Goal: Task Accomplishment & Management: Use online tool/utility

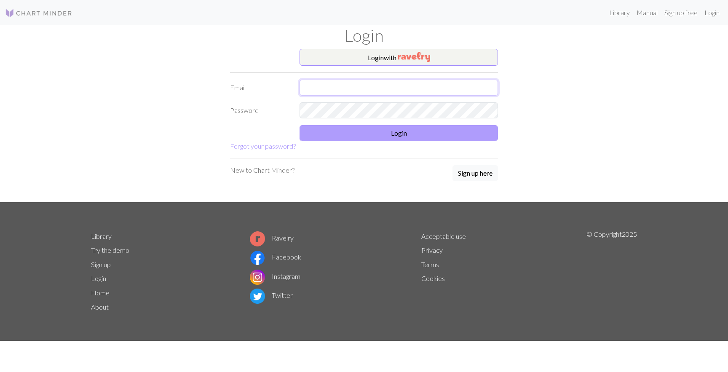
type input "lindsaydegen@gmail.com"
click at [428, 136] on button "Login" at bounding box center [399, 133] width 198 height 16
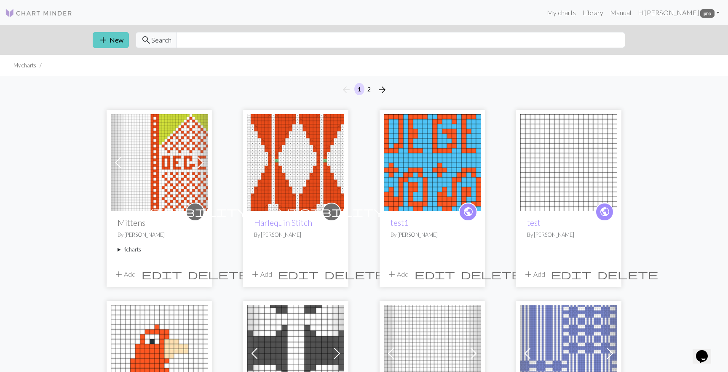
click at [112, 39] on button "add New" at bounding box center [111, 40] width 36 height 16
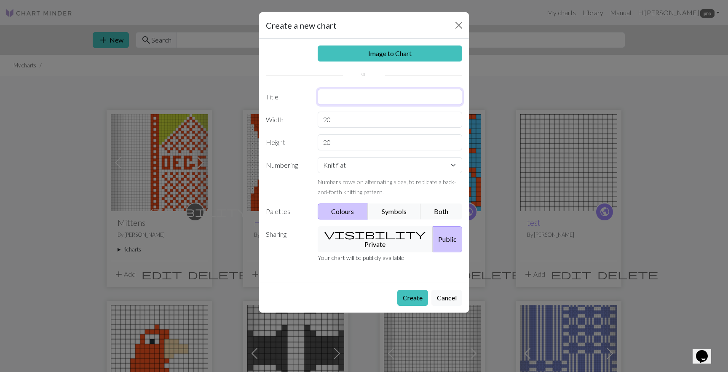
click at [340, 99] on input "text" at bounding box center [390, 97] width 145 height 16
type input "C"
type input "[PERSON_NAME]"
click at [430, 209] on button "Both" at bounding box center [442, 212] width 42 height 16
click at [384, 235] on button "visibility Private" at bounding box center [376, 239] width 116 height 26
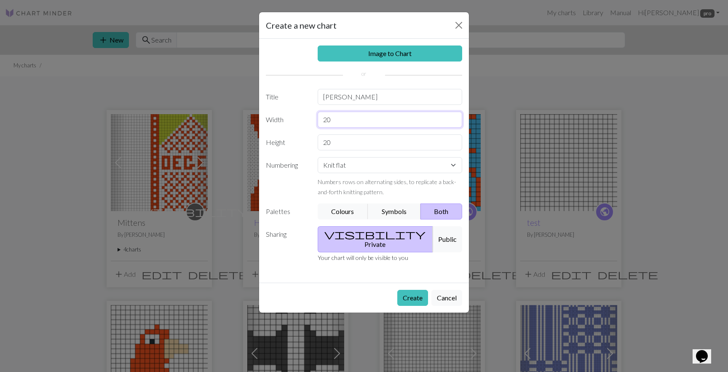
click at [362, 121] on input "20" at bounding box center [390, 120] width 145 height 16
type input "41"
click at [341, 143] on input "20" at bounding box center [390, 142] width 145 height 16
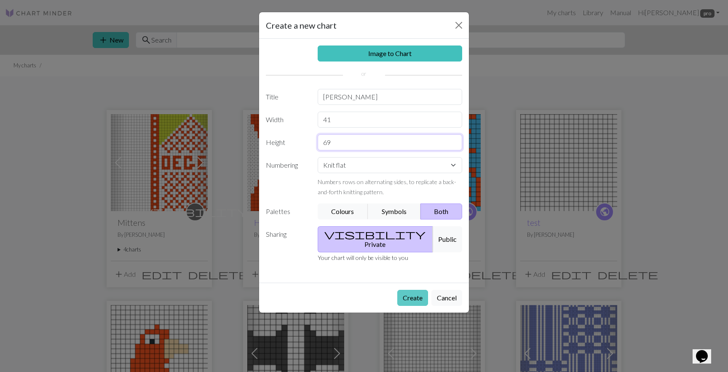
type input "69"
click at [413, 290] on button "Create" at bounding box center [412, 298] width 31 height 16
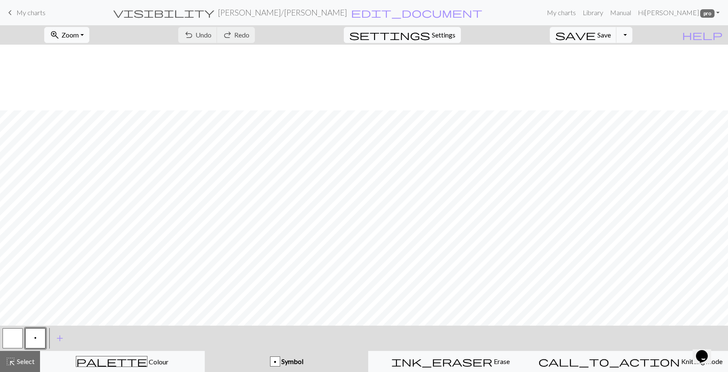
scroll to position [166, 0]
click at [14, 336] on button "button" at bounding box center [13, 338] width 20 height 20
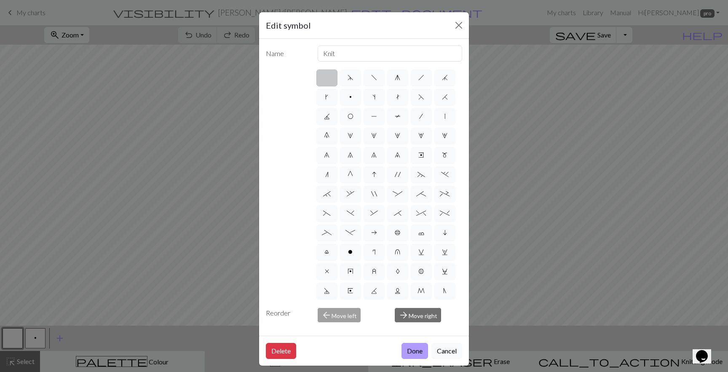
click at [410, 346] on button "Done" at bounding box center [415, 351] width 27 height 16
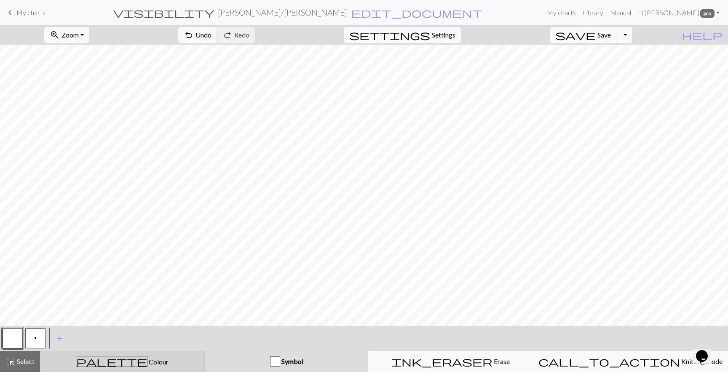
click at [88, 353] on button "palette Colour Colour" at bounding box center [122, 361] width 165 height 21
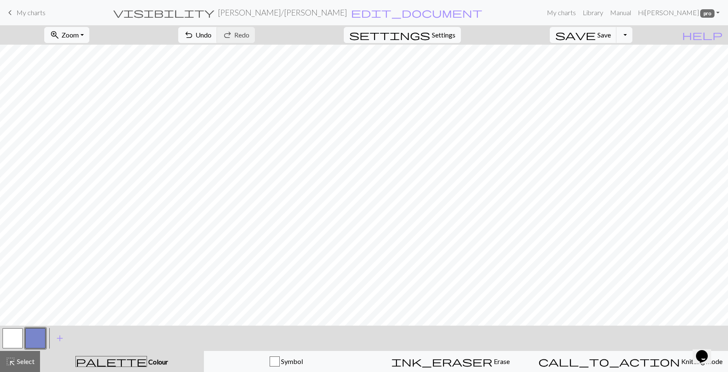
click at [11, 336] on button "button" at bounding box center [13, 338] width 20 height 20
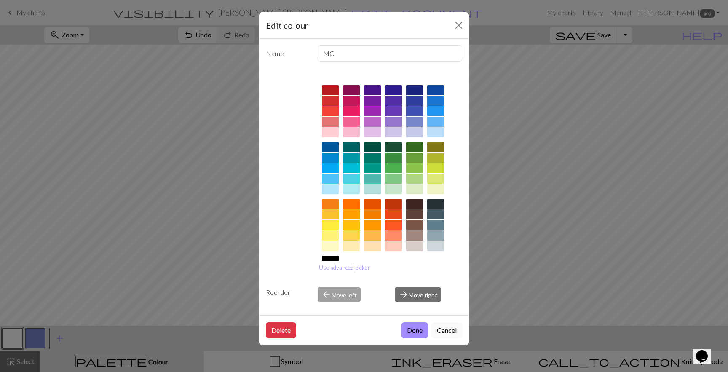
click at [392, 205] on div at bounding box center [393, 204] width 17 height 10
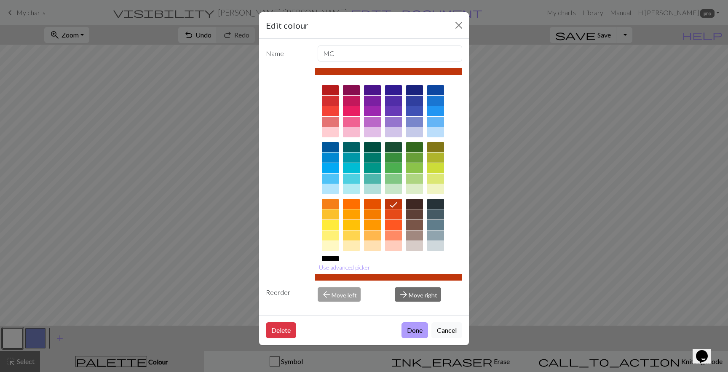
click at [411, 330] on button "Done" at bounding box center [415, 330] width 27 height 16
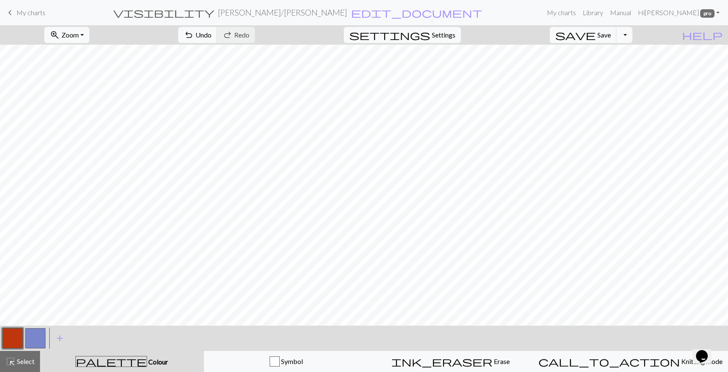
click at [34, 339] on button "button" at bounding box center [35, 338] width 20 height 20
click at [40, 332] on button "button" at bounding box center [35, 338] width 20 height 20
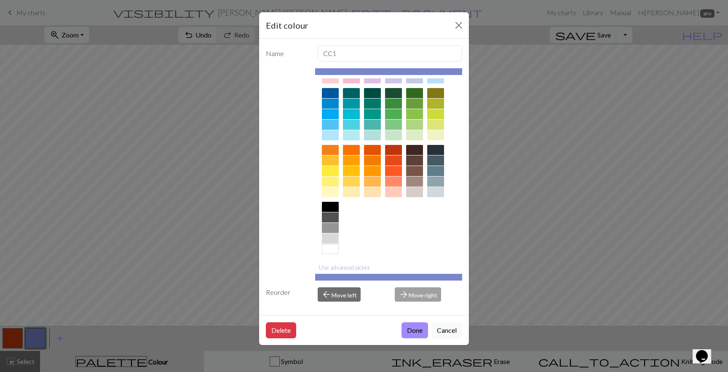
scroll to position [57, 0]
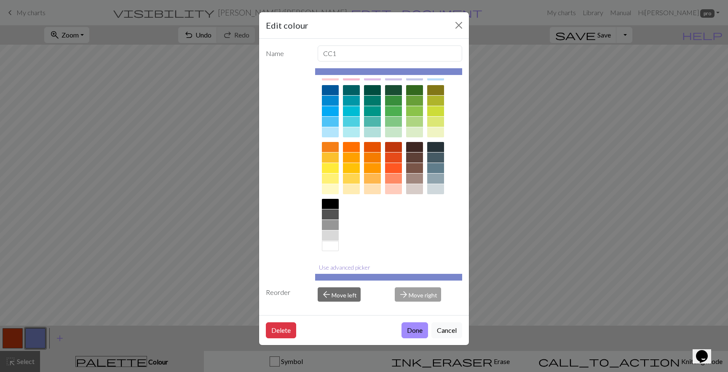
click at [336, 266] on button "Use advanced picker" at bounding box center [344, 267] width 59 height 13
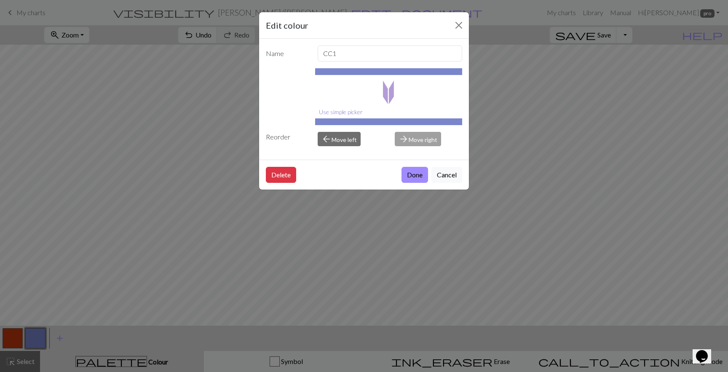
scroll to position [0, 0]
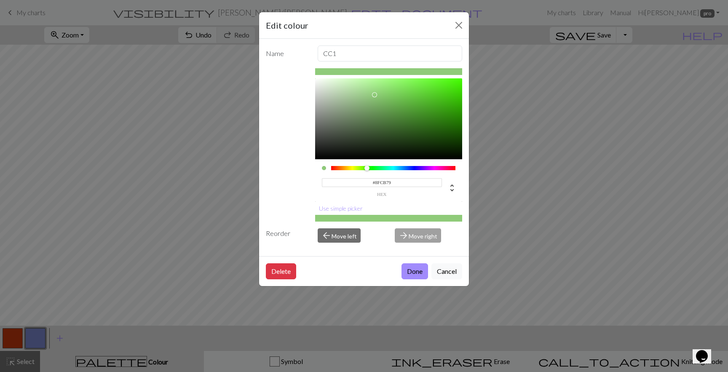
click at [367, 169] on div at bounding box center [393, 168] width 125 height 4
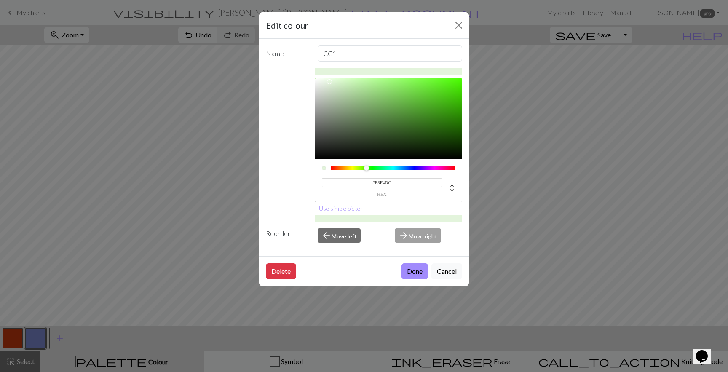
type input "#E4F4DD"
drag, startPoint x: 341, startPoint y: 84, endPoint x: 329, endPoint y: 82, distance: 11.6
click at [329, 82] on div at bounding box center [389, 118] width 148 height 81
click at [417, 271] on button "Done" at bounding box center [415, 271] width 27 height 16
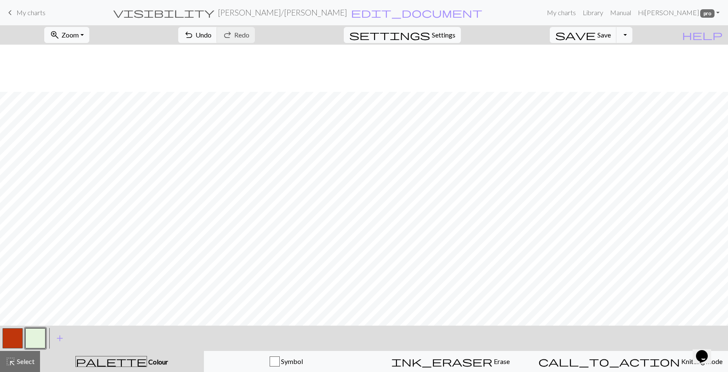
scroll to position [338, 0]
click at [11, 342] on button "button" at bounding box center [13, 338] width 20 height 20
click at [10, 334] on button "button" at bounding box center [13, 338] width 20 height 20
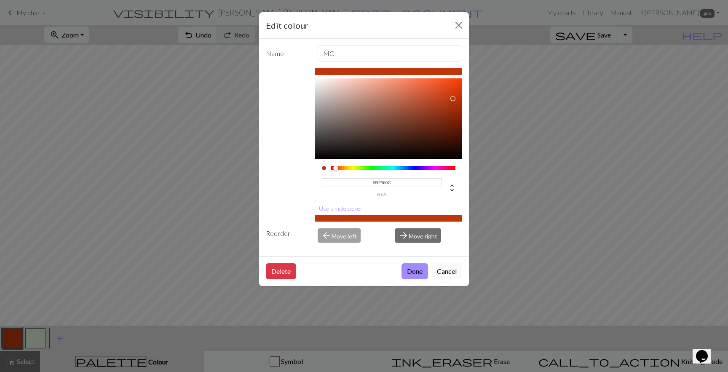
click at [444, 273] on button "Cancel" at bounding box center [447, 271] width 31 height 16
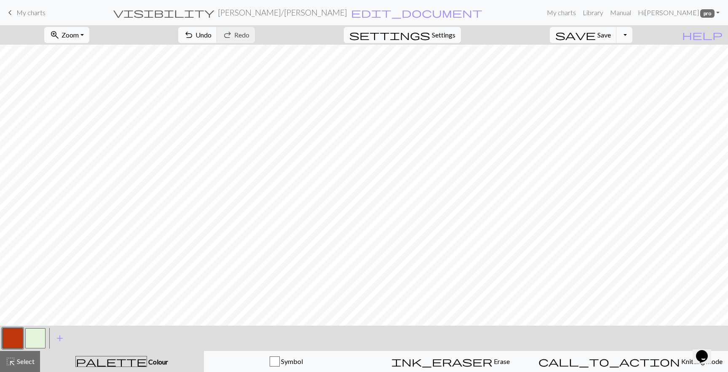
click at [34, 340] on button "button" at bounding box center [35, 338] width 20 height 20
click at [13, 332] on button "button" at bounding box center [13, 338] width 20 height 20
click at [35, 335] on button "button" at bounding box center [35, 338] width 20 height 20
click at [8, 334] on button "button" at bounding box center [13, 338] width 20 height 20
click at [40, 337] on button "button" at bounding box center [35, 338] width 20 height 20
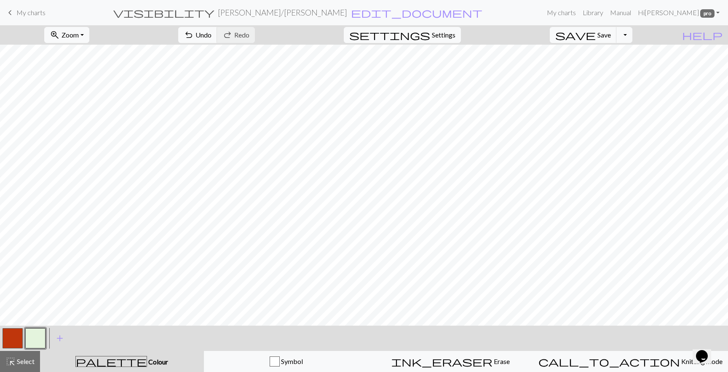
click at [12, 343] on button "button" at bounding box center [13, 338] width 20 height 20
click at [38, 335] on button "button" at bounding box center [35, 338] width 20 height 20
click at [33, 341] on button "button" at bounding box center [35, 338] width 20 height 20
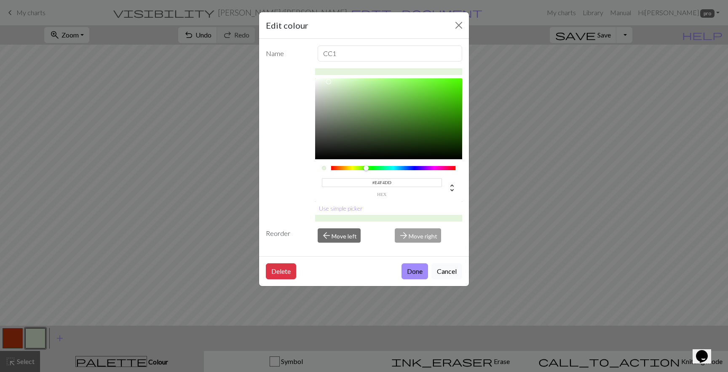
click at [448, 267] on button "Cancel" at bounding box center [447, 271] width 31 height 16
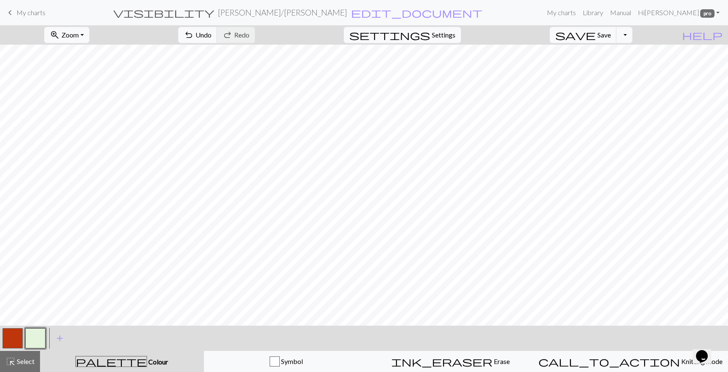
click at [9, 333] on button "button" at bounding box center [13, 338] width 20 height 20
click at [22, 362] on span "Select" at bounding box center [25, 361] width 19 height 8
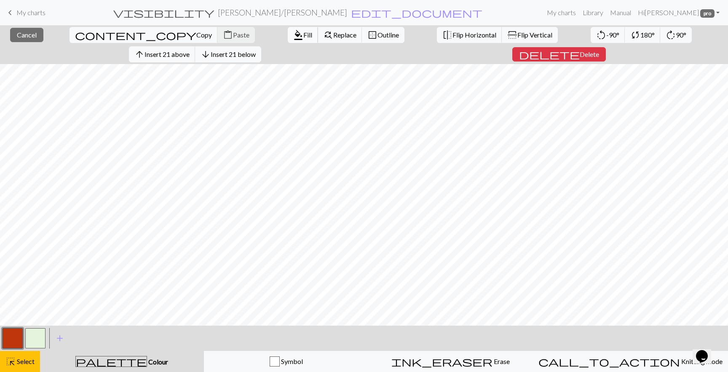
click at [293, 31] on span "format_color_fill" at bounding box center [298, 35] width 10 height 12
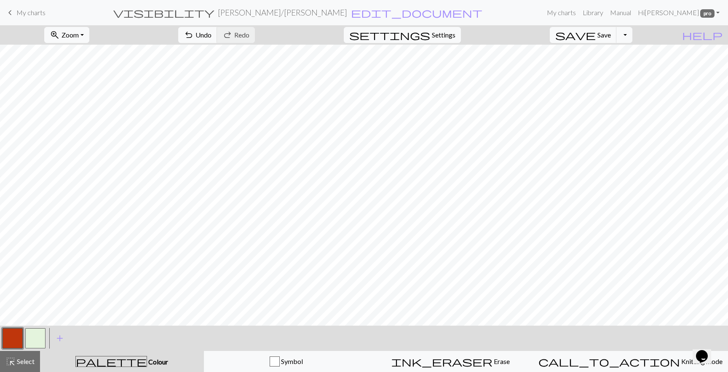
click at [37, 333] on button "button" at bounding box center [35, 338] width 20 height 20
click at [18, 335] on button "button" at bounding box center [13, 338] width 20 height 20
click at [30, 336] on button "button" at bounding box center [35, 338] width 20 height 20
click at [11, 336] on button "button" at bounding box center [13, 338] width 20 height 20
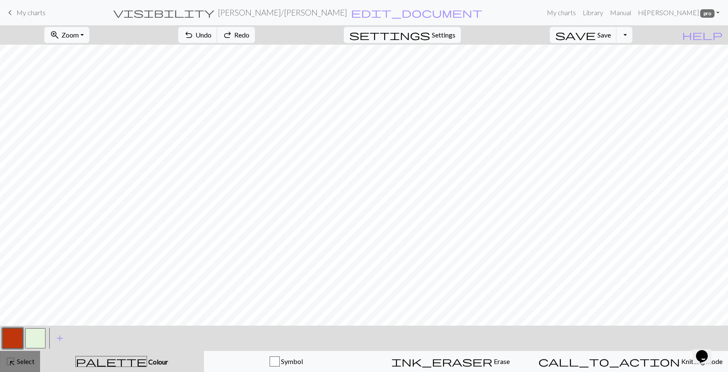
click at [21, 363] on span "Select" at bounding box center [25, 361] width 19 height 8
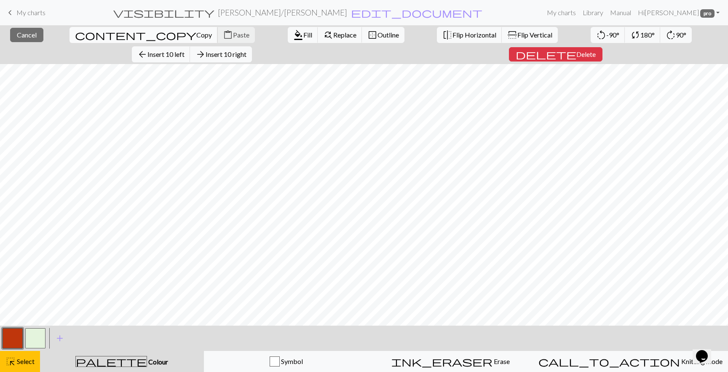
click at [196, 36] on span "Copy" at bounding box center [204, 35] width 16 height 8
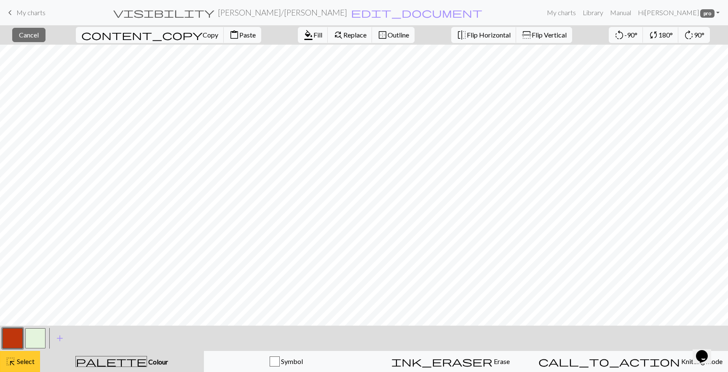
click at [11, 365] on span "highlight_alt" at bounding box center [10, 362] width 10 height 12
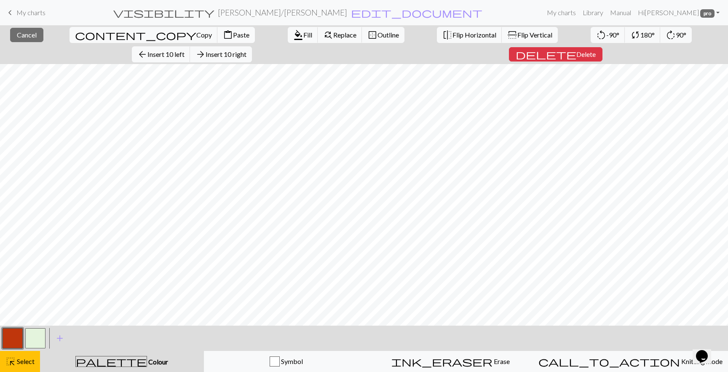
click at [233, 38] on span "Paste" at bounding box center [241, 35] width 16 height 8
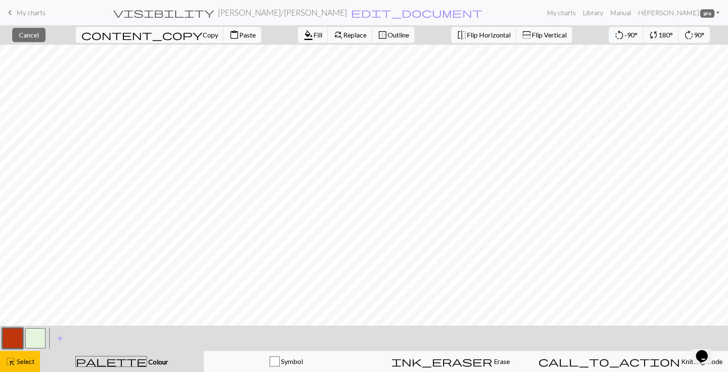
click at [224, 30] on button "content_paste Paste" at bounding box center [243, 35] width 38 height 16
click at [35, 39] on button "close Cancel" at bounding box center [28, 35] width 33 height 14
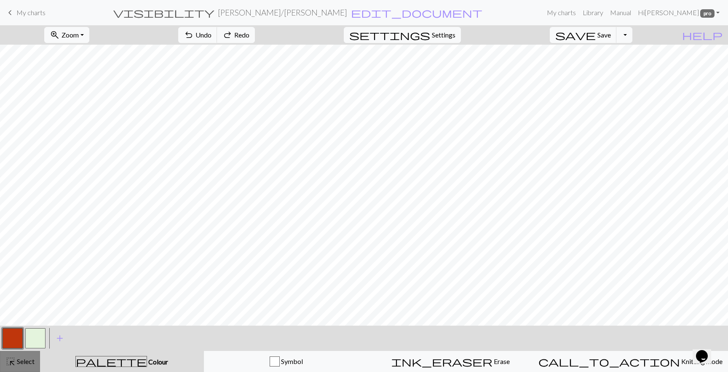
click at [21, 359] on span "Select" at bounding box center [25, 361] width 19 height 8
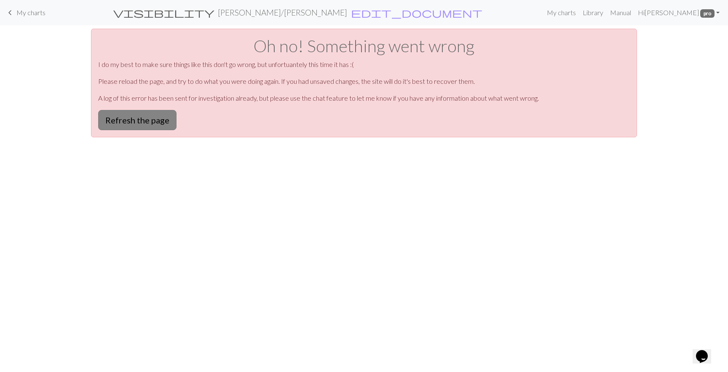
click at [157, 118] on button "Refresh the page" at bounding box center [137, 120] width 78 height 20
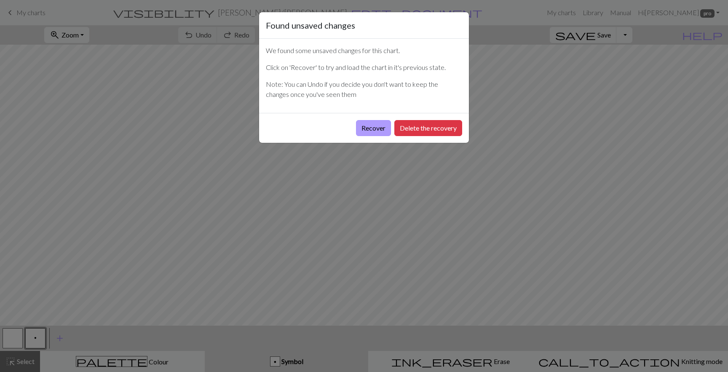
click at [373, 129] on button "Recover" at bounding box center [373, 128] width 35 height 16
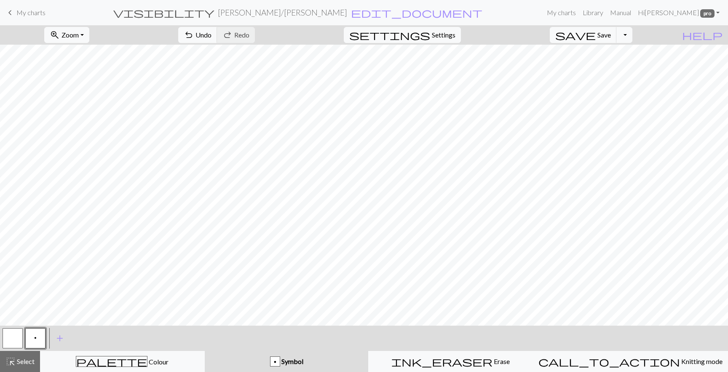
scroll to position [123, 0]
click at [11, 354] on button "highlight_alt Select Select" at bounding box center [20, 361] width 40 height 21
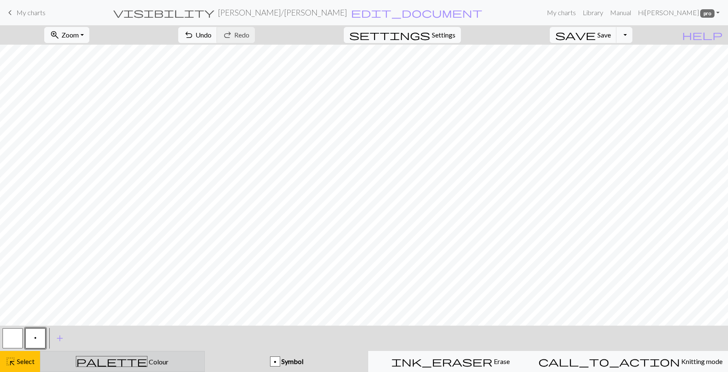
click at [65, 364] on div "palette Colour Colour" at bounding box center [123, 361] width 154 height 11
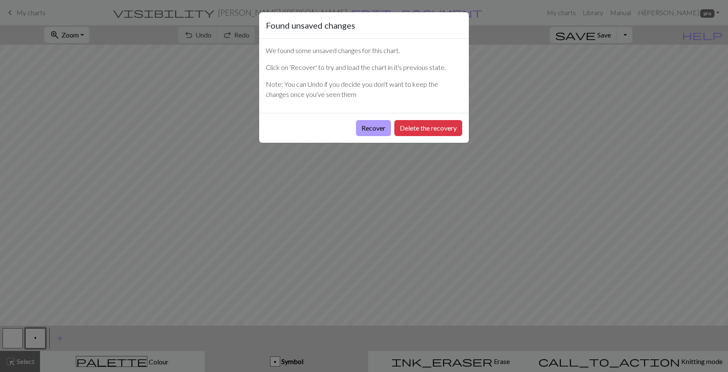
click at [381, 127] on button "Recover" at bounding box center [373, 128] width 35 height 16
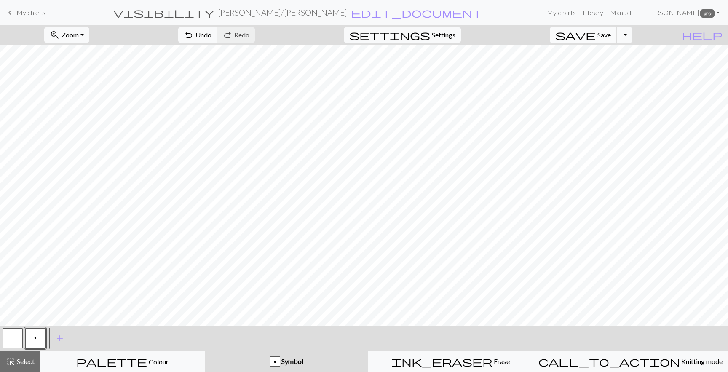
click at [609, 32] on button "save Save Save" at bounding box center [583, 35] width 67 height 16
click at [11, 363] on span "highlight_alt" at bounding box center [10, 362] width 10 height 12
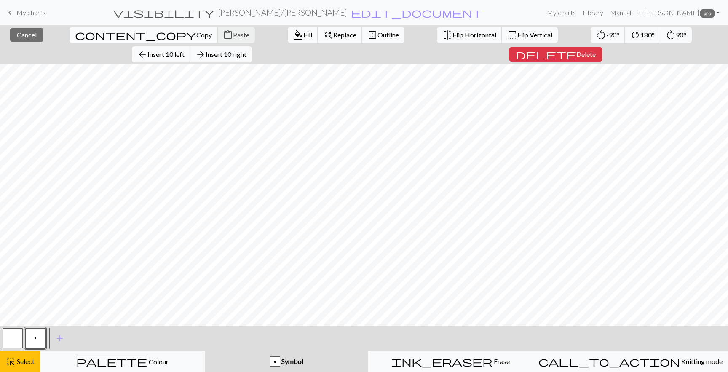
click at [196, 31] on span "Copy" at bounding box center [204, 35] width 16 height 8
click at [196, 37] on span "Copy" at bounding box center [204, 35] width 16 height 8
click at [233, 35] on span "Paste" at bounding box center [241, 35] width 16 height 8
click at [233, 34] on span "Paste" at bounding box center [241, 35] width 16 height 8
click at [453, 32] on span "Flip Horizontal" at bounding box center [475, 35] width 44 height 8
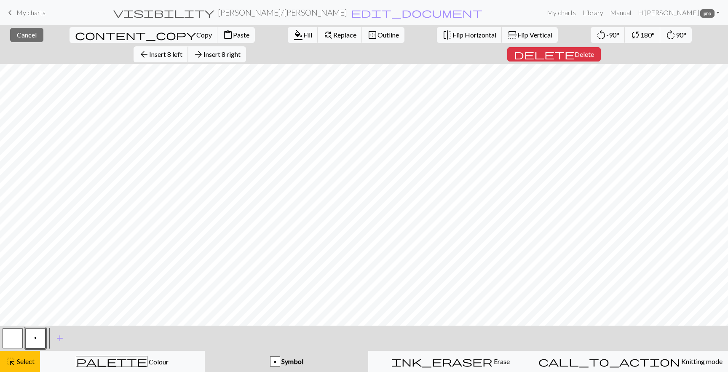
click at [182, 50] on span "Insert 8 left" at bounding box center [165, 54] width 33 height 8
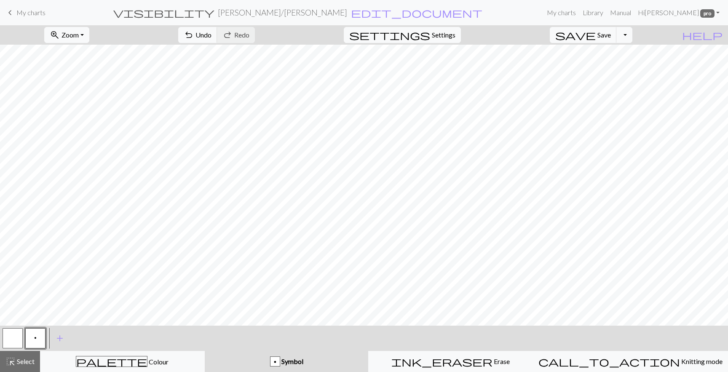
click at [12, 336] on button "button" at bounding box center [13, 338] width 20 height 20
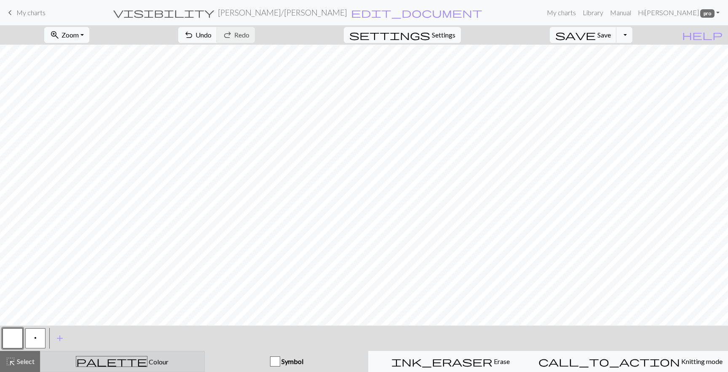
click at [110, 360] on icon "palette" at bounding box center [112, 361] width 72 height 11
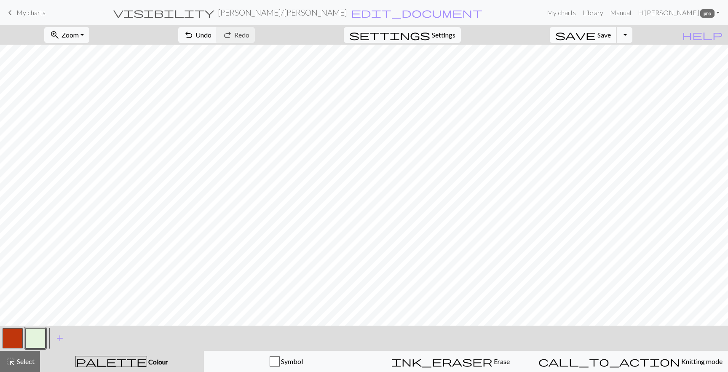
click at [611, 37] on span "Save" at bounding box center [604, 35] width 13 height 8
click at [20, 362] on span "Select" at bounding box center [25, 361] width 19 height 8
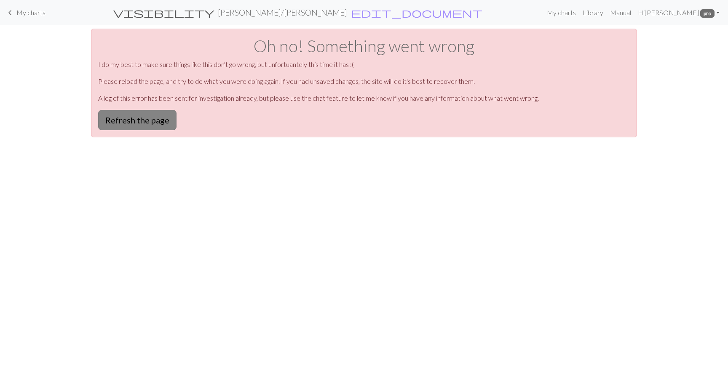
click at [165, 123] on button "Refresh the page" at bounding box center [137, 120] width 78 height 20
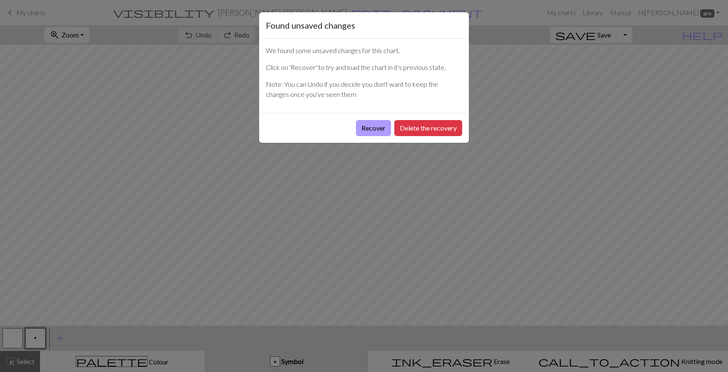
click at [369, 127] on button "Recover" at bounding box center [373, 128] width 35 height 16
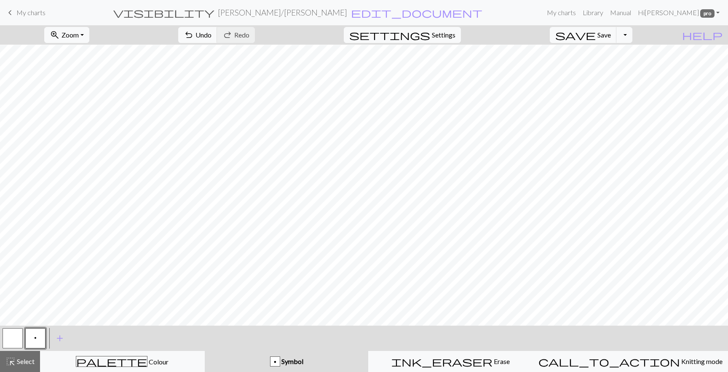
scroll to position [141, 0]
click at [111, 363] on span "palette" at bounding box center [111, 362] width 71 height 12
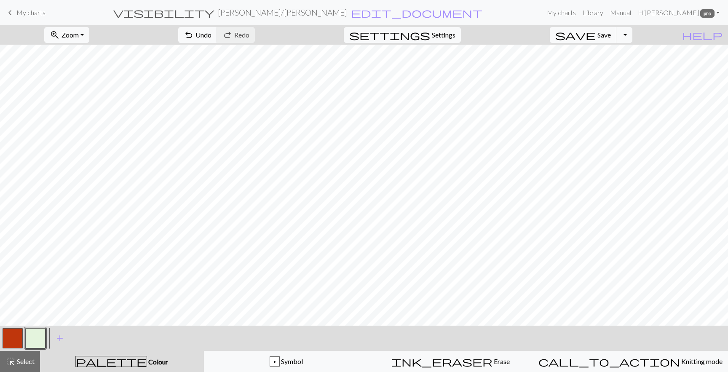
click at [12, 338] on button "button" at bounding box center [13, 338] width 20 height 20
click at [20, 357] on span "Select" at bounding box center [25, 361] width 19 height 8
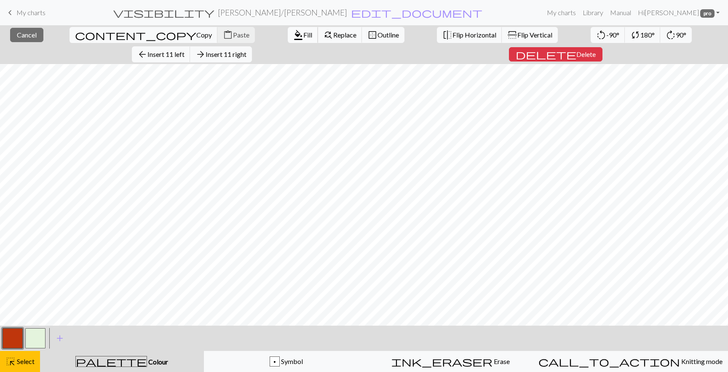
click at [303, 34] on span "Fill" at bounding box center [307, 35] width 9 height 8
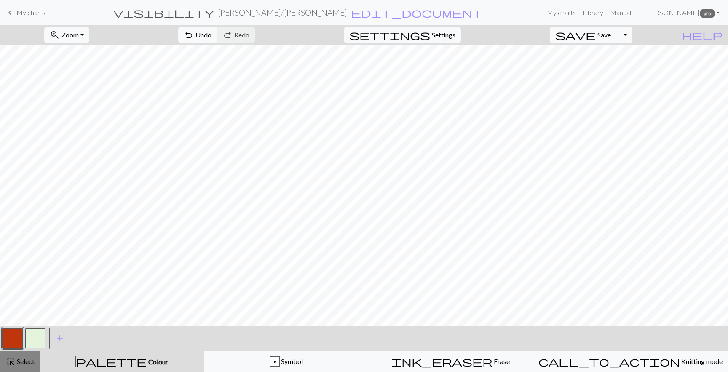
click at [5, 365] on span "highlight_alt" at bounding box center [10, 362] width 10 height 12
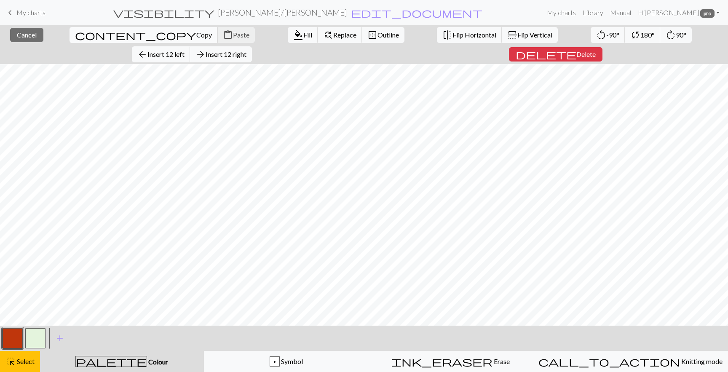
click at [196, 34] on span "Copy" at bounding box center [204, 35] width 16 height 8
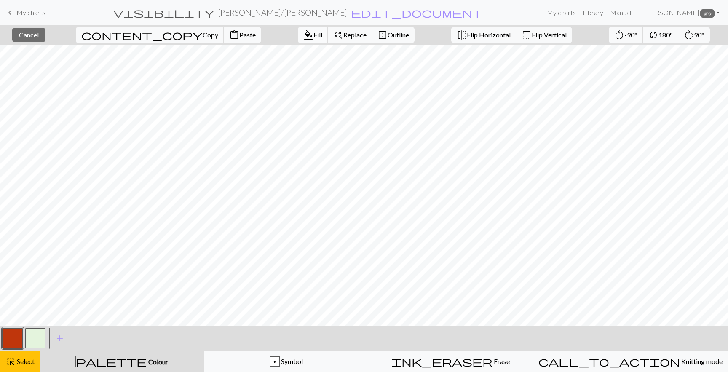
click at [298, 41] on button "format_color_fill Fill" at bounding box center [313, 35] width 30 height 16
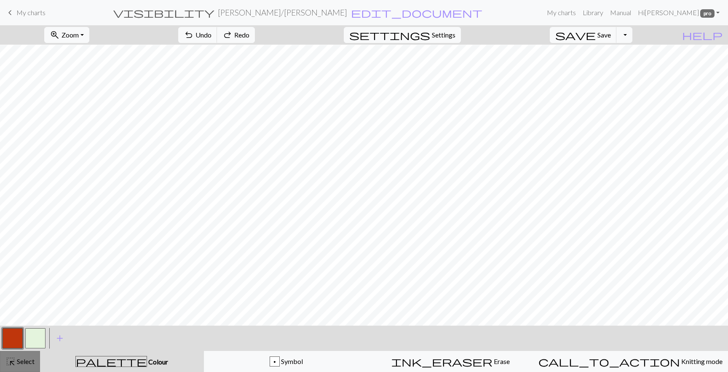
click at [13, 367] on span "highlight_alt" at bounding box center [10, 362] width 10 height 12
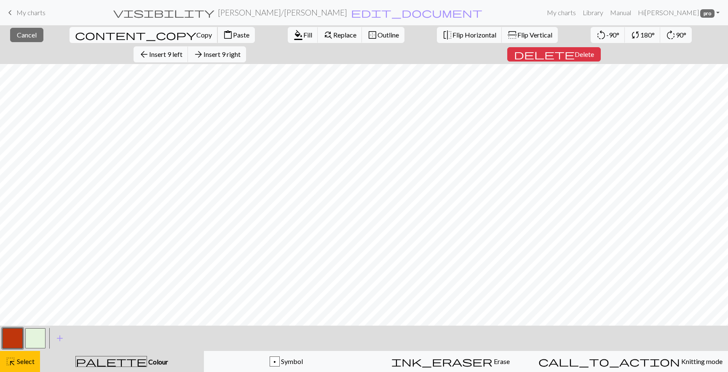
click at [196, 35] on span "Copy" at bounding box center [204, 35] width 16 height 8
click at [233, 35] on span "Paste" at bounding box center [241, 35] width 16 height 8
click at [28, 360] on span "Select" at bounding box center [25, 361] width 19 height 8
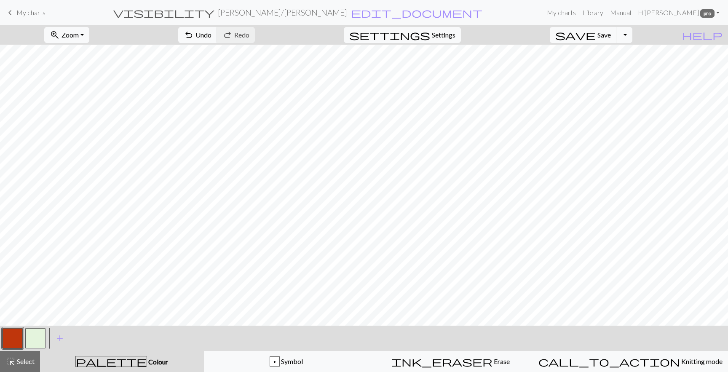
click at [11, 338] on button "button" at bounding box center [13, 338] width 20 height 20
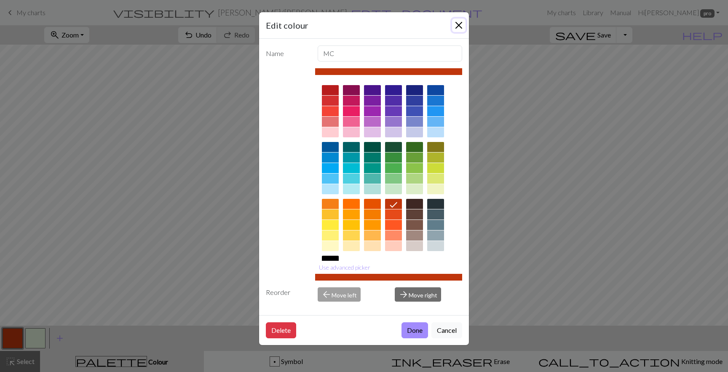
click at [461, 24] on button "Close" at bounding box center [458, 25] width 13 height 13
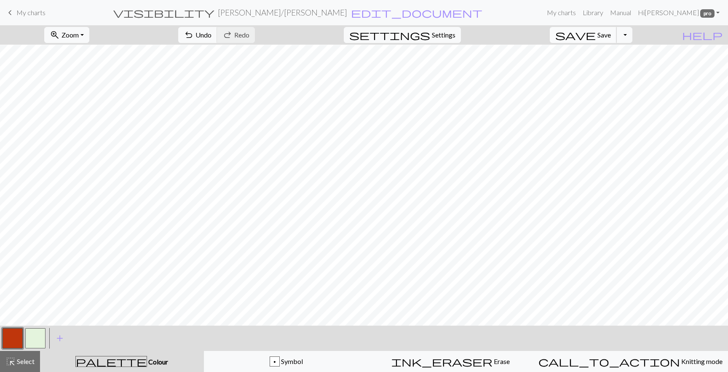
click at [609, 33] on button "save Save Save" at bounding box center [583, 35] width 67 height 16
click at [38, 334] on button "button" at bounding box center [35, 338] width 20 height 20
click at [11, 340] on button "button" at bounding box center [13, 338] width 20 height 20
click at [36, 338] on button "button" at bounding box center [35, 338] width 20 height 20
click at [14, 338] on button "button" at bounding box center [13, 338] width 20 height 20
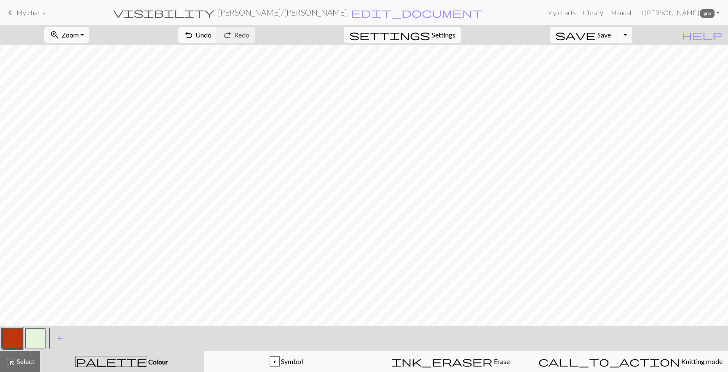
click at [35, 330] on button "button" at bounding box center [35, 338] width 20 height 20
click at [13, 333] on button "button" at bounding box center [13, 338] width 20 height 20
click at [36, 333] on button "button" at bounding box center [35, 338] width 20 height 20
click at [18, 335] on button "button" at bounding box center [13, 338] width 20 height 20
click at [611, 35] on span "Save" at bounding box center [604, 35] width 13 height 8
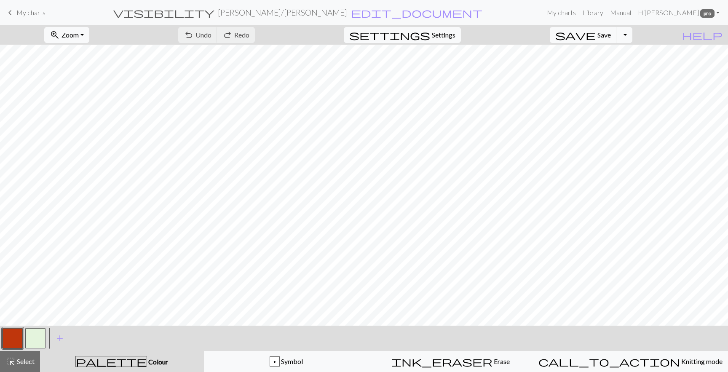
click at [11, 337] on button "button" at bounding box center [13, 338] width 20 height 20
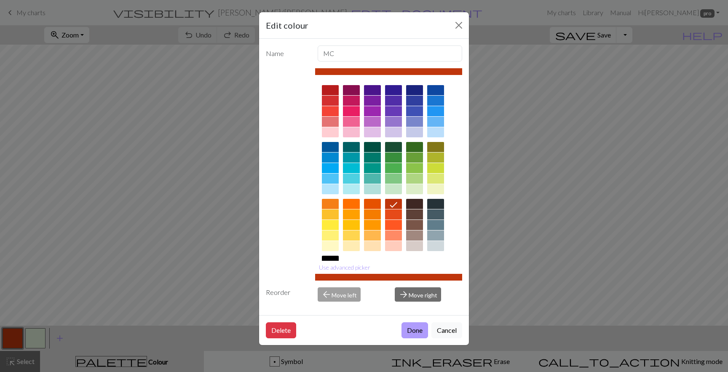
click at [416, 333] on button "Done" at bounding box center [415, 330] width 27 height 16
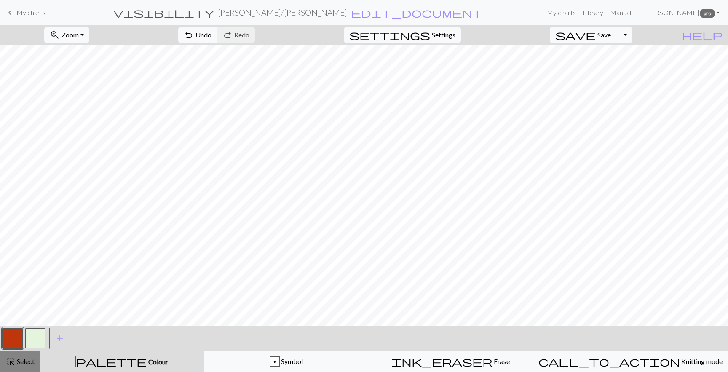
click at [11, 363] on span "highlight_alt" at bounding box center [10, 362] width 10 height 12
click at [596, 35] on span "save" at bounding box center [575, 35] width 40 height 12
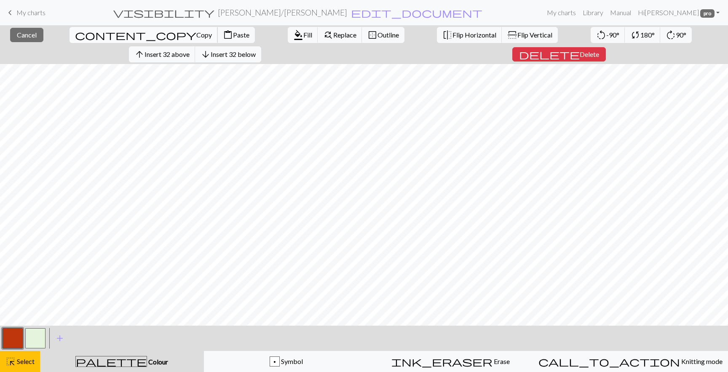
click at [196, 35] on span "Copy" at bounding box center [204, 35] width 16 height 8
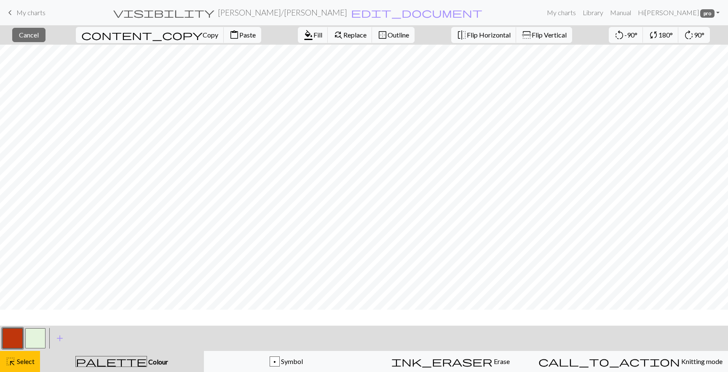
scroll to position [0, 0]
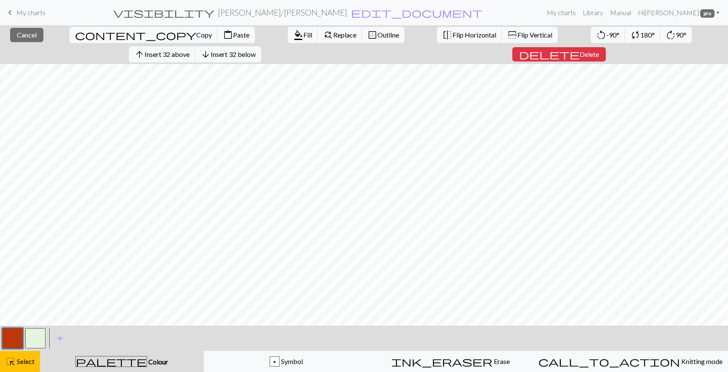
click at [233, 35] on span "Paste" at bounding box center [241, 35] width 16 height 8
click at [18, 338] on button "button" at bounding box center [13, 338] width 20 height 20
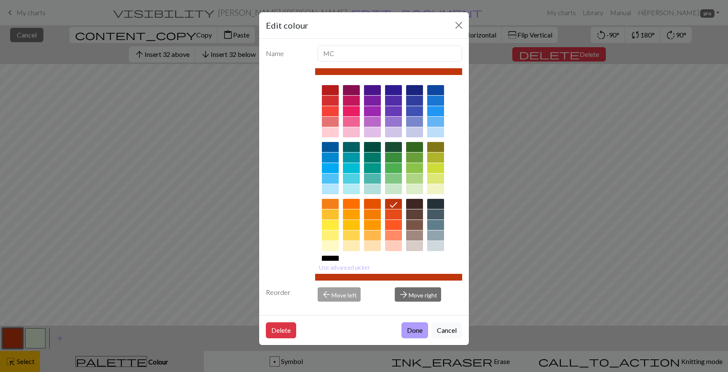
click at [415, 332] on button "Done" at bounding box center [415, 330] width 27 height 16
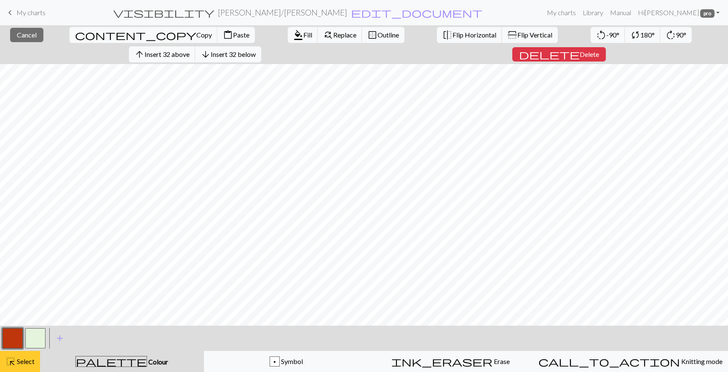
click at [22, 361] on span "Select" at bounding box center [25, 361] width 19 height 8
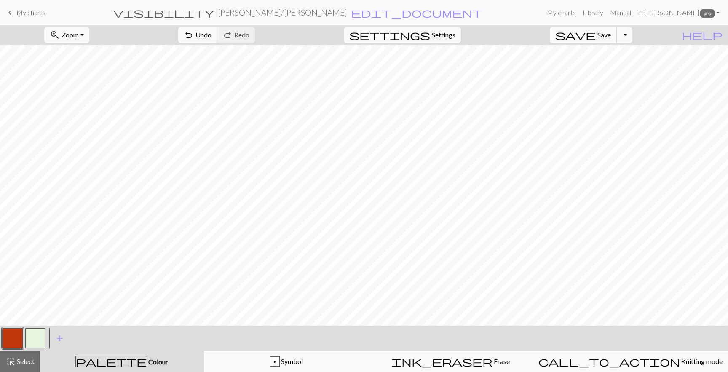
click at [611, 32] on span "Save" at bounding box center [604, 35] width 13 height 8
click at [36, 334] on button "button" at bounding box center [35, 338] width 20 height 20
click at [611, 36] on span "Save" at bounding box center [604, 35] width 13 height 8
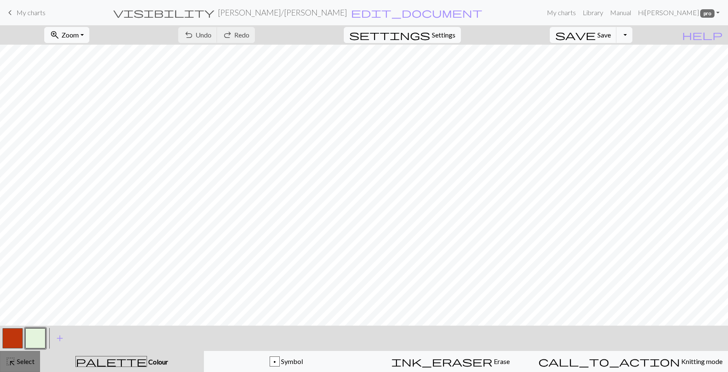
click at [19, 359] on span "Select" at bounding box center [25, 361] width 19 height 8
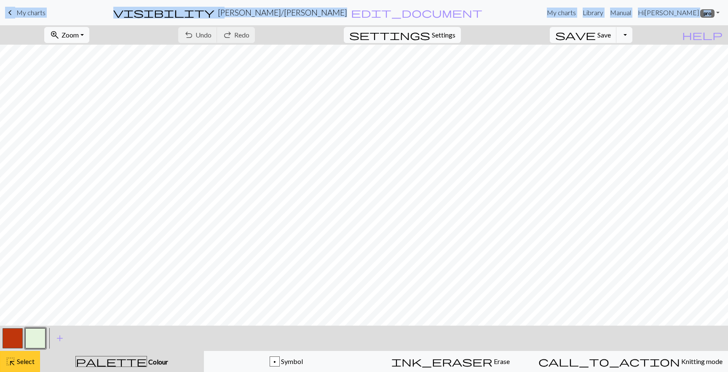
click at [18, 362] on span "Select" at bounding box center [25, 361] width 19 height 8
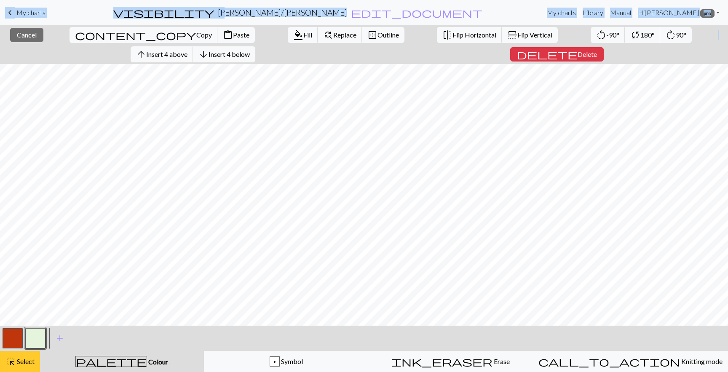
click at [21, 367] on button "highlight_alt Select Select" at bounding box center [20, 361] width 40 height 21
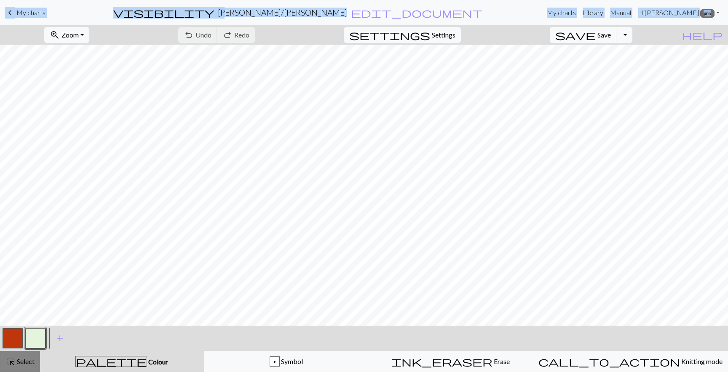
click at [14, 358] on span "highlight_alt" at bounding box center [10, 362] width 10 height 12
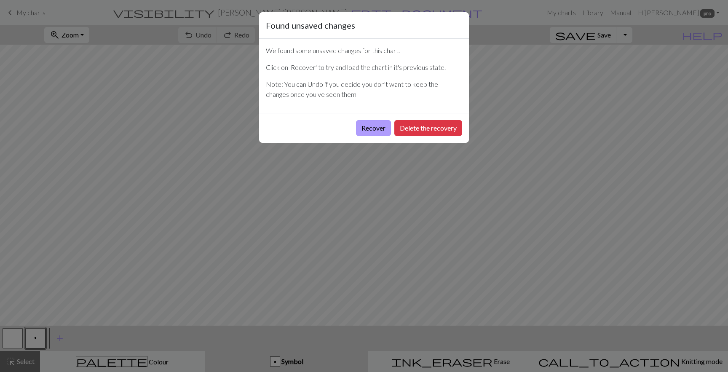
click at [381, 129] on button "Recover" at bounding box center [373, 128] width 35 height 16
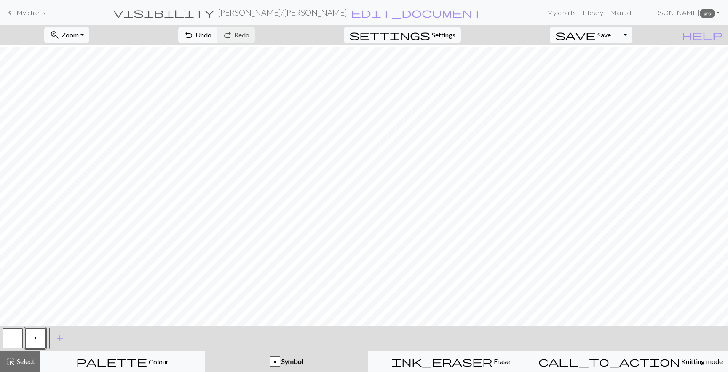
scroll to position [229, 0]
click at [596, 40] on span "save" at bounding box center [575, 35] width 40 height 12
click at [19, 359] on span "Select" at bounding box center [25, 361] width 19 height 8
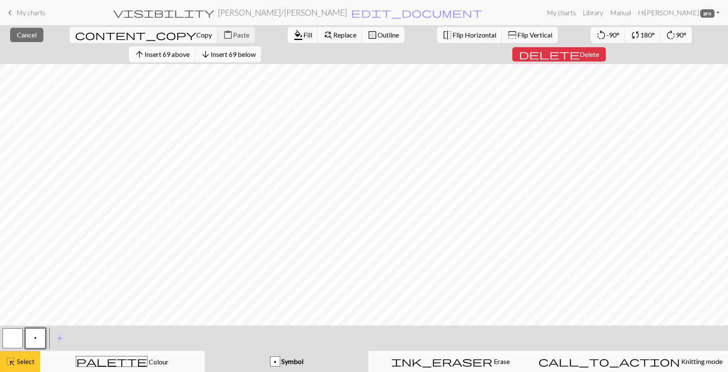
click at [24, 358] on span "Select" at bounding box center [25, 361] width 19 height 8
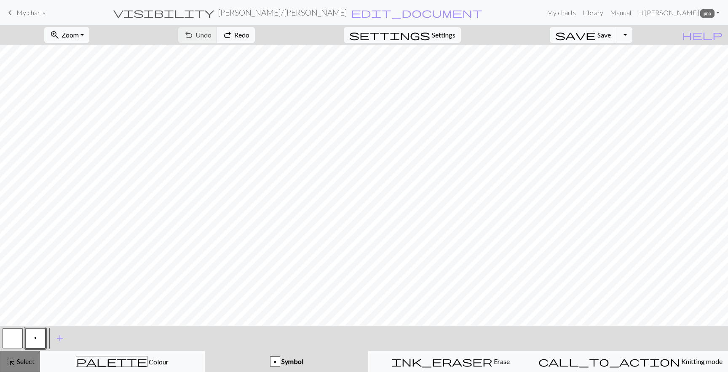
click at [17, 359] on span "Select" at bounding box center [25, 361] width 19 height 8
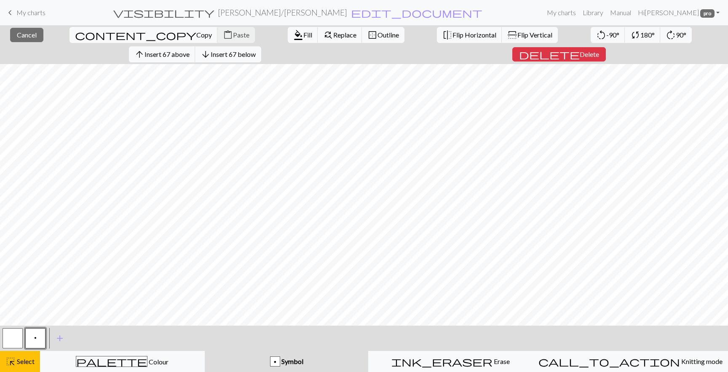
click at [99, 32] on div "content_copy Copy content_paste Paste" at bounding box center [162, 34] width 198 height 19
click at [19, 35] on span "Cancel" at bounding box center [27, 35] width 20 height 8
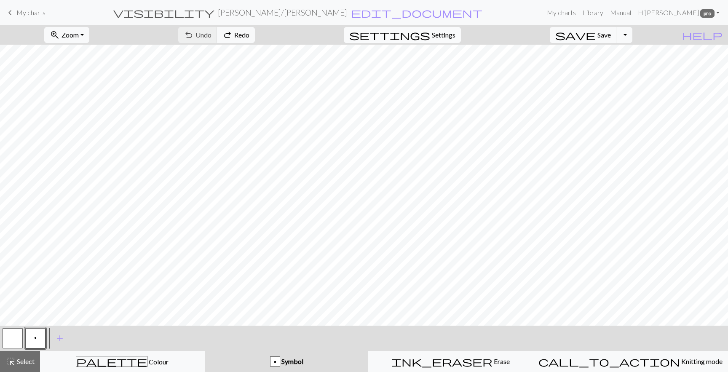
click at [456, 32] on span "Settings" at bounding box center [444, 35] width 24 height 10
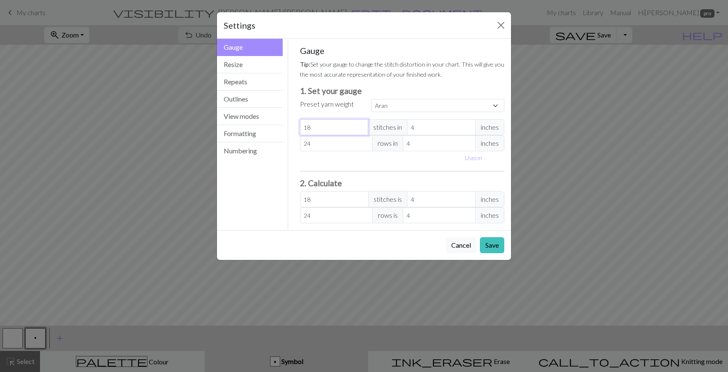
click at [343, 126] on input "18" at bounding box center [334, 127] width 69 height 16
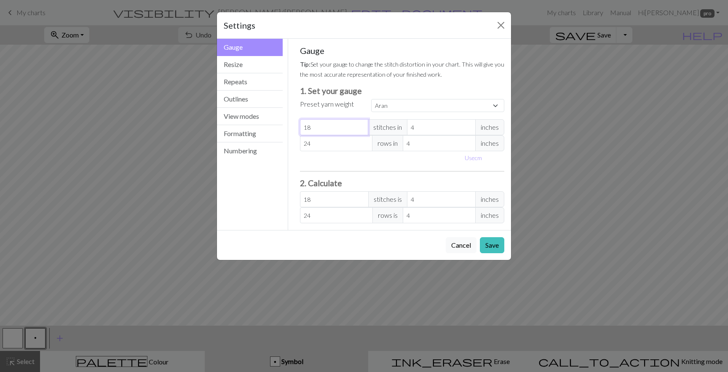
select select "custom"
type input "3"
type input "30"
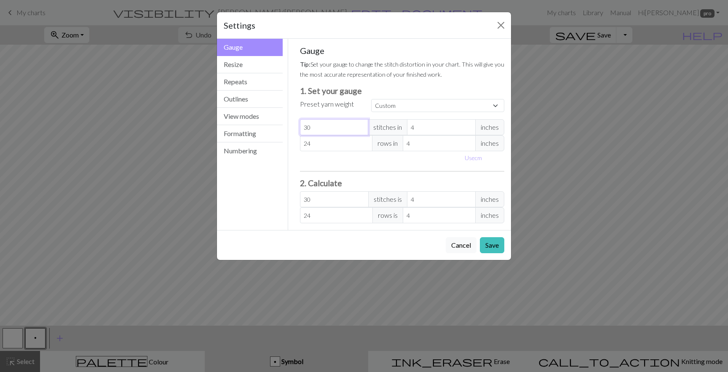
type input "30"
click at [354, 146] on input "24" at bounding box center [336, 143] width 73 height 16
type input "3"
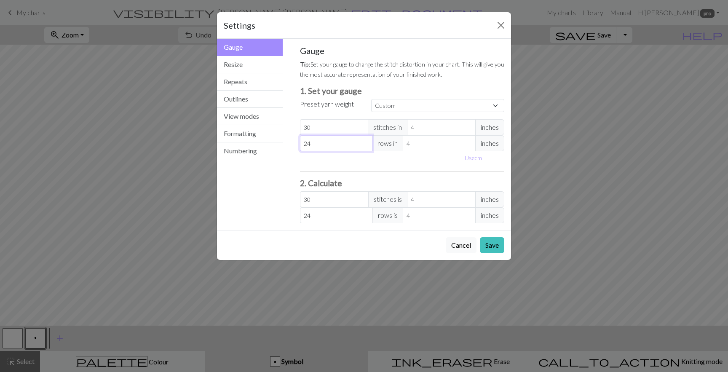
type input "3"
type input "30"
click at [384, 166] on div "Gauge Tip: Set your gauge to change the stitch distortion in your chart. This w…" at bounding box center [402, 135] width 205 height 178
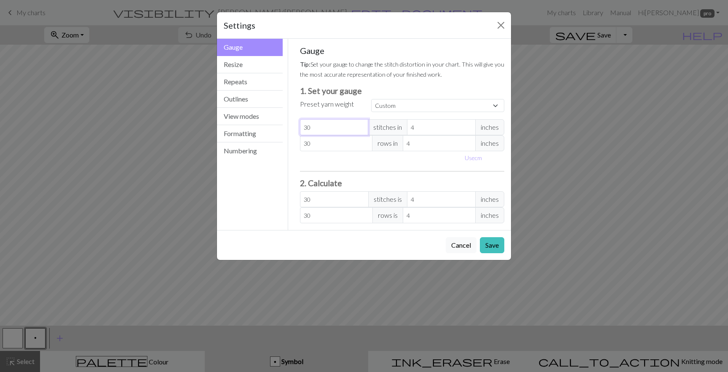
click at [303, 126] on input "30" at bounding box center [334, 127] width 69 height 16
type input "20"
click at [337, 107] on label "Preset yarn weight" at bounding box center [327, 104] width 54 height 10
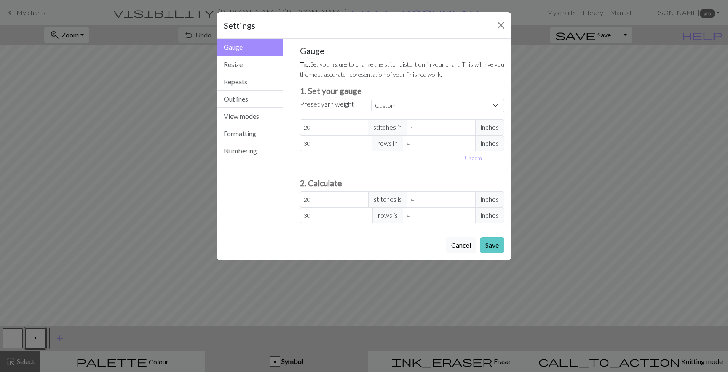
click at [494, 247] on button "Save" at bounding box center [492, 245] width 24 height 16
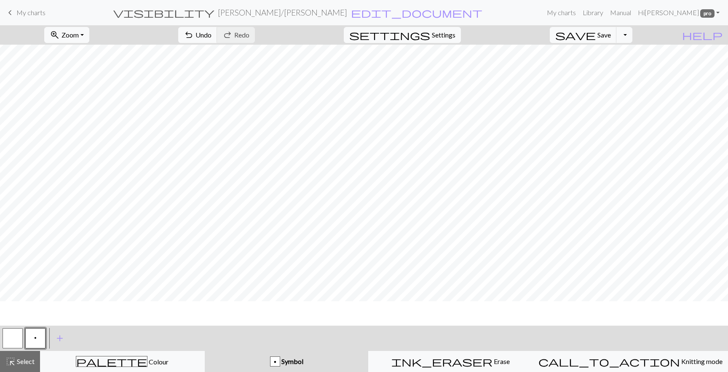
scroll to position [0, 0]
click at [113, 357] on span "palette" at bounding box center [111, 362] width 71 height 12
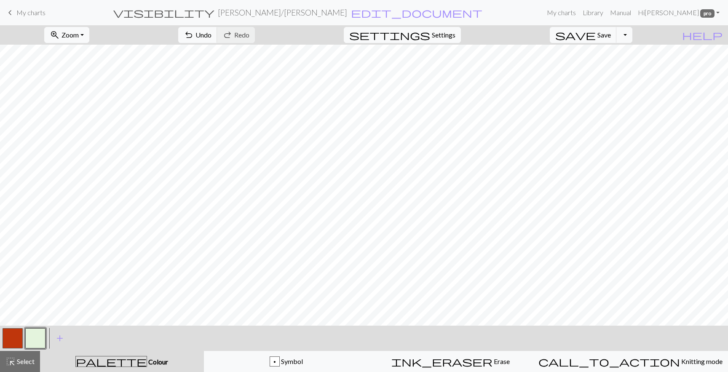
click at [11, 341] on button "button" at bounding box center [13, 338] width 20 height 20
click at [35, 338] on button "button" at bounding box center [35, 338] width 20 height 20
click at [611, 38] on span "Save" at bounding box center [604, 35] width 13 height 8
click at [99, 28] on div "Chart saved" at bounding box center [364, 16] width 728 height 33
click at [89, 36] on button "zoom_in Zoom Zoom" at bounding box center [66, 35] width 45 height 16
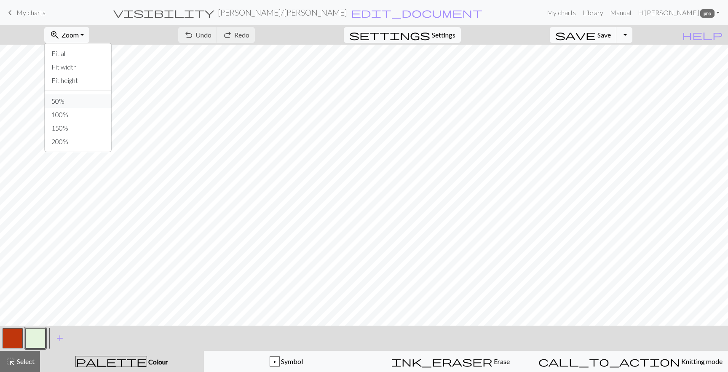
click at [78, 102] on button "50%" at bounding box center [78, 100] width 67 height 13
click at [87, 39] on button "zoom_in Zoom Zoom" at bounding box center [66, 35] width 45 height 16
click at [89, 54] on button "Fit all" at bounding box center [78, 53] width 67 height 13
click at [89, 34] on button "zoom_in Zoom Zoom" at bounding box center [66, 35] width 45 height 16
click at [85, 53] on button "Fit all" at bounding box center [78, 53] width 67 height 13
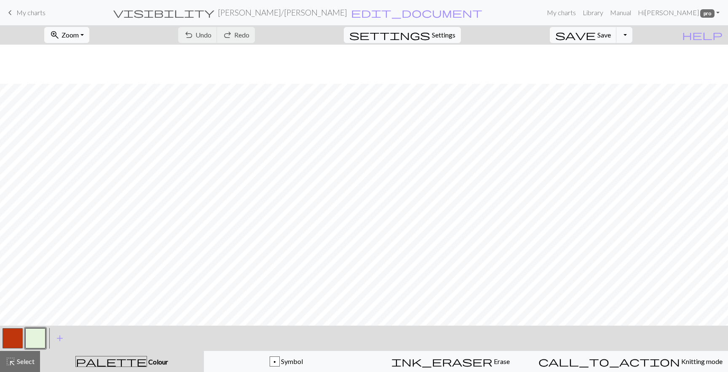
scroll to position [39, 0]
click at [11, 335] on button "button" at bounding box center [13, 338] width 20 height 20
click at [617, 30] on button "save Save Save" at bounding box center [583, 35] width 67 height 16
click at [276, 13] on h2 "Rachel Sweater / Rachel Sweater" at bounding box center [282, 13] width 129 height 10
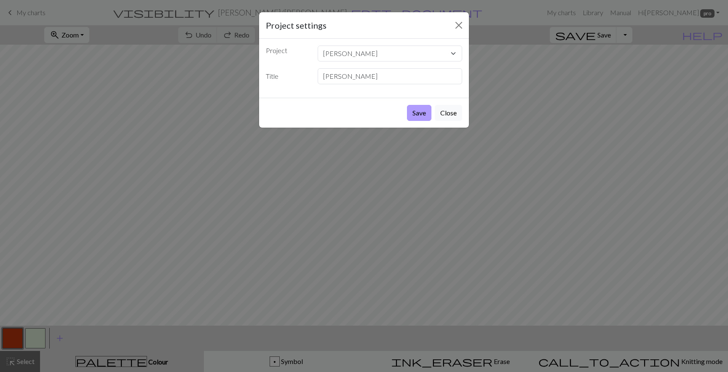
click at [420, 115] on button "Save" at bounding box center [419, 113] width 24 height 16
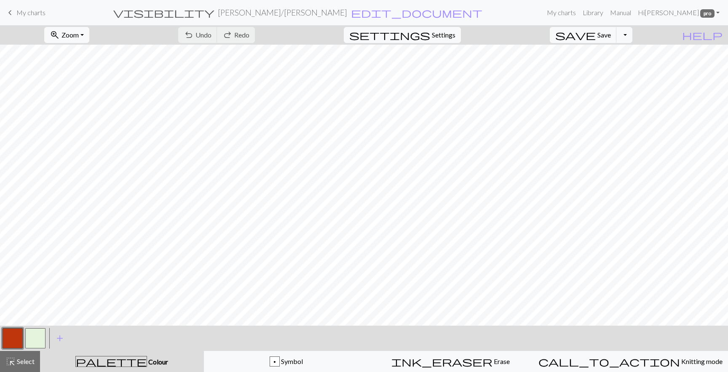
click at [8, 11] on span "keyboard_arrow_left" at bounding box center [10, 13] width 10 height 12
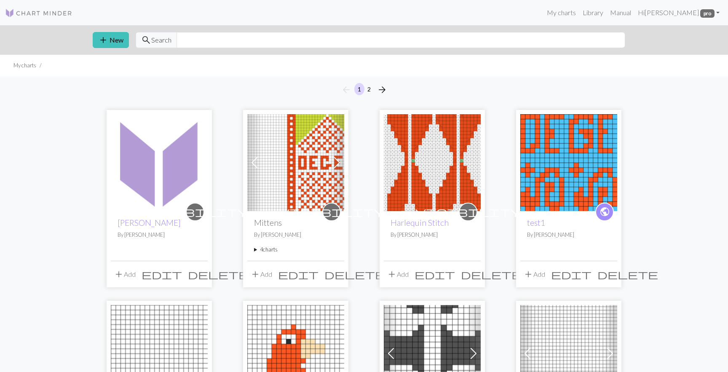
click at [122, 275] on span "add" at bounding box center [119, 274] width 10 height 12
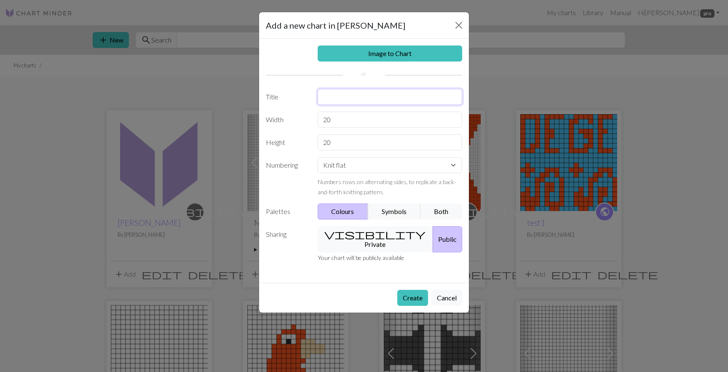
click at [333, 97] on input "text" at bounding box center [390, 97] width 145 height 16
type input "Rachel Sweater- Larger Scale"
click at [326, 121] on input "20" at bounding box center [390, 120] width 145 height 16
type input "41"
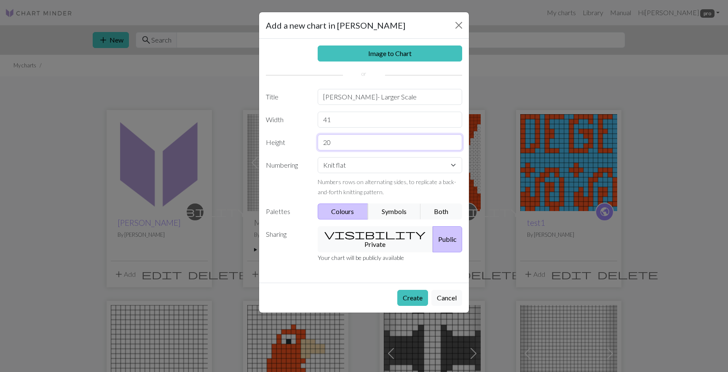
click at [334, 139] on input "20" at bounding box center [390, 142] width 145 height 16
type input "69"
click at [441, 209] on button "Both" at bounding box center [442, 212] width 42 height 16
click at [375, 236] on button "visibility Private" at bounding box center [376, 239] width 116 height 26
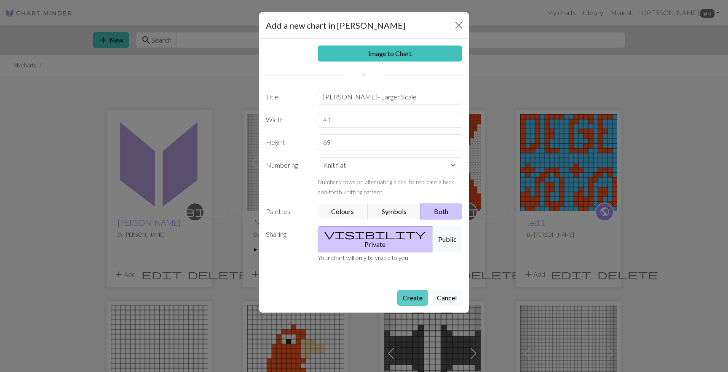
click at [402, 290] on button "Create" at bounding box center [412, 298] width 31 height 16
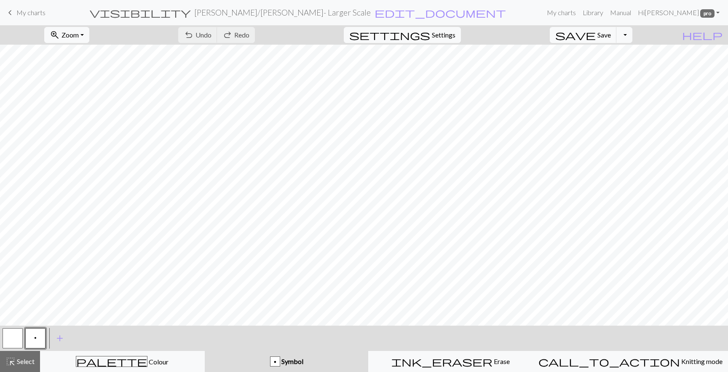
click at [10, 337] on button "button" at bounding box center [13, 338] width 20 height 20
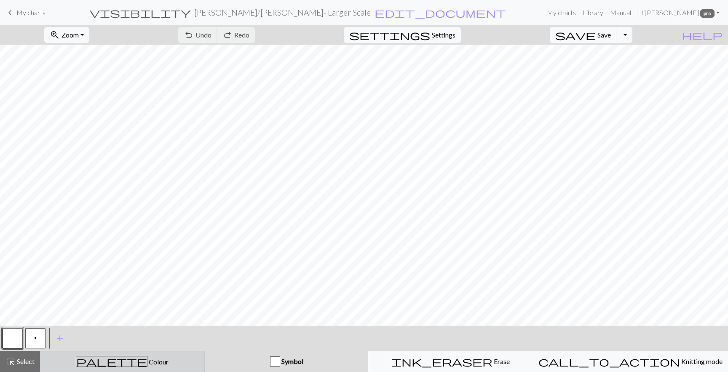
click at [89, 355] on button "palette Colour Colour" at bounding box center [122, 361] width 165 height 21
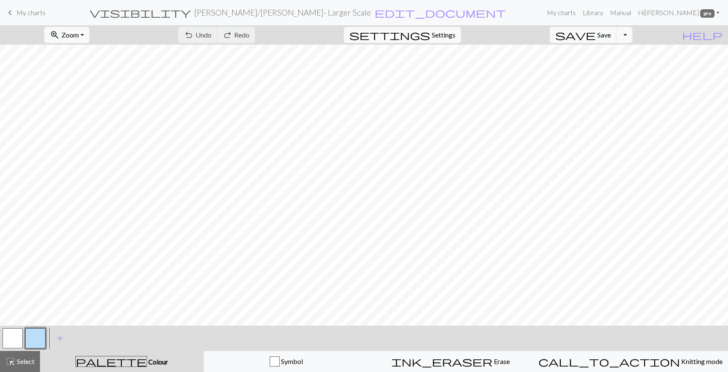
click at [16, 335] on button "button" at bounding box center [13, 338] width 20 height 20
click at [13, 336] on button "button" at bounding box center [13, 338] width 20 height 20
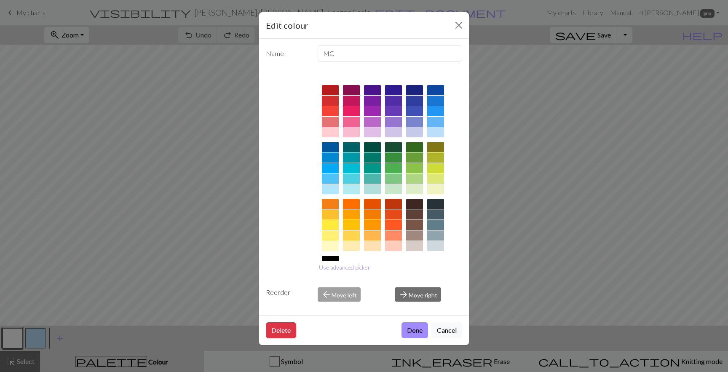
click at [391, 201] on div at bounding box center [393, 204] width 17 height 10
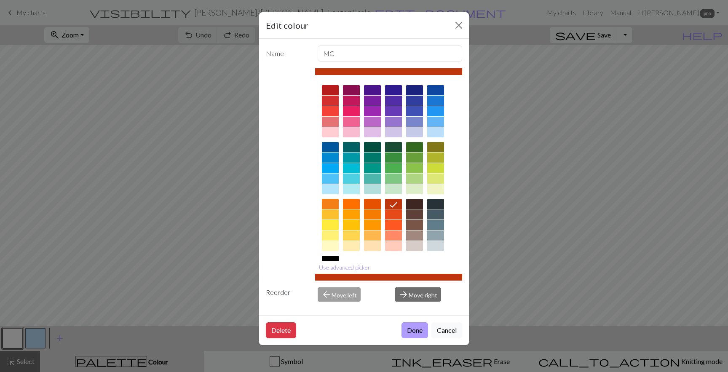
click at [412, 330] on button "Done" at bounding box center [415, 330] width 27 height 16
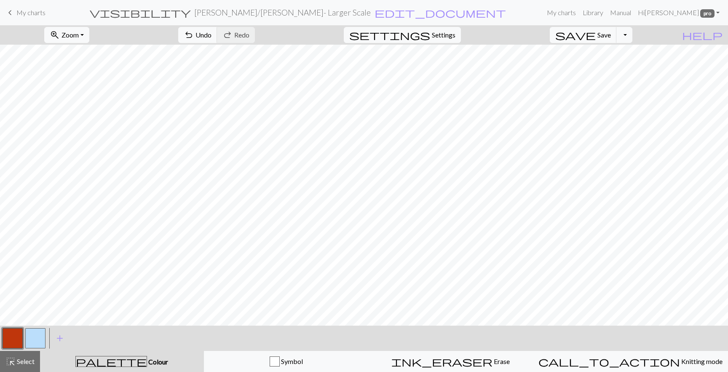
click at [40, 336] on button "button" at bounding box center [35, 338] width 20 height 20
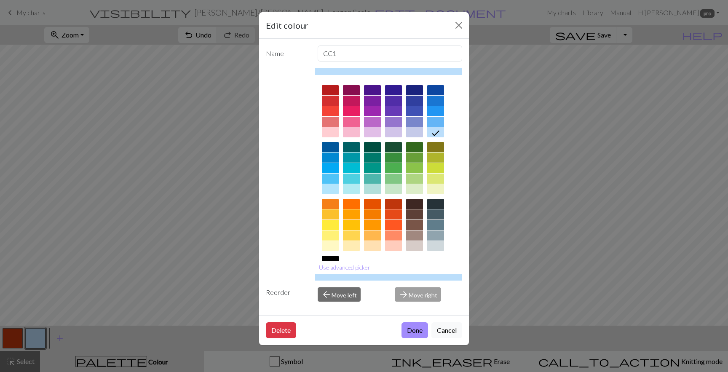
click at [328, 277] on div at bounding box center [389, 277] width 148 height 7
click at [341, 267] on button "Use advanced picker" at bounding box center [344, 267] width 59 height 13
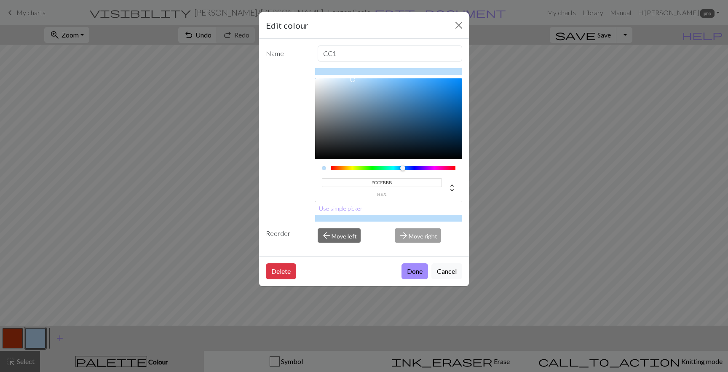
click at [367, 166] on div at bounding box center [393, 168] width 125 height 4
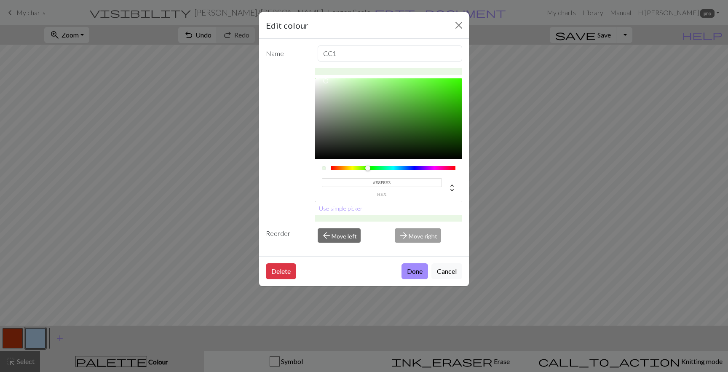
type input "#E9FAE4"
drag, startPoint x: 338, startPoint y: 86, endPoint x: 328, endPoint y: 80, distance: 11.1
click at [328, 80] on div at bounding box center [389, 118] width 148 height 81
click at [405, 273] on button "Done" at bounding box center [415, 271] width 27 height 16
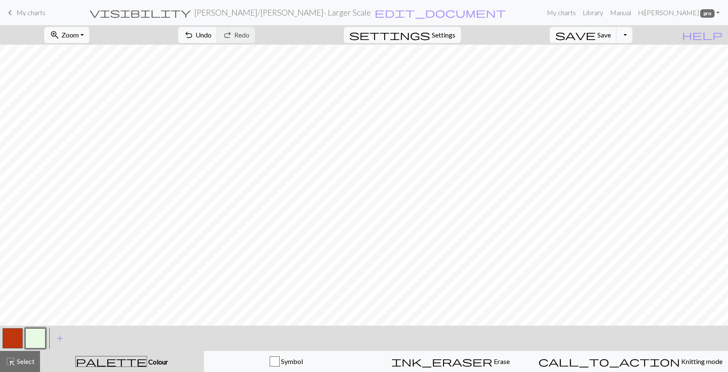
scroll to position [338, 0]
click at [21, 335] on button "button" at bounding box center [13, 338] width 20 height 20
click at [31, 333] on button "button" at bounding box center [35, 338] width 20 height 20
drag, startPoint x: 10, startPoint y: 339, endPoint x: 16, endPoint y: 340, distance: 5.9
click at [10, 339] on button "button" at bounding box center [13, 338] width 20 height 20
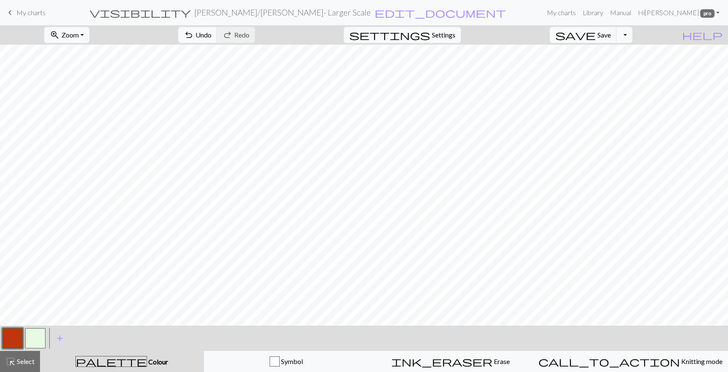
click at [33, 338] on button "button" at bounding box center [35, 338] width 20 height 20
click at [8, 330] on button "button" at bounding box center [13, 338] width 20 height 20
click at [35, 339] on button "button" at bounding box center [35, 338] width 20 height 20
drag, startPoint x: 9, startPoint y: 335, endPoint x: 16, endPoint y: 328, distance: 10.1
click at [9, 335] on button "button" at bounding box center [13, 338] width 20 height 20
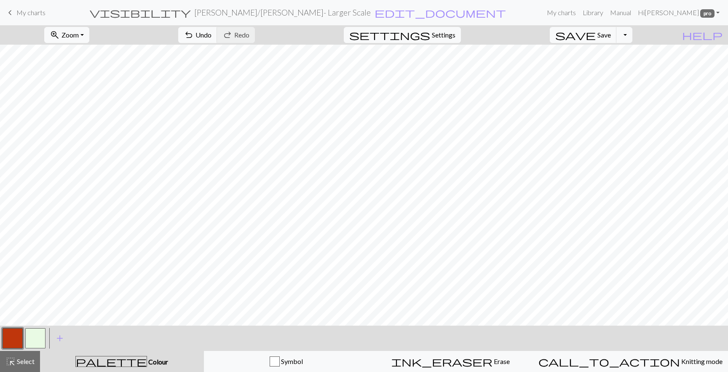
click at [7, 337] on button "button" at bounding box center [13, 338] width 20 height 20
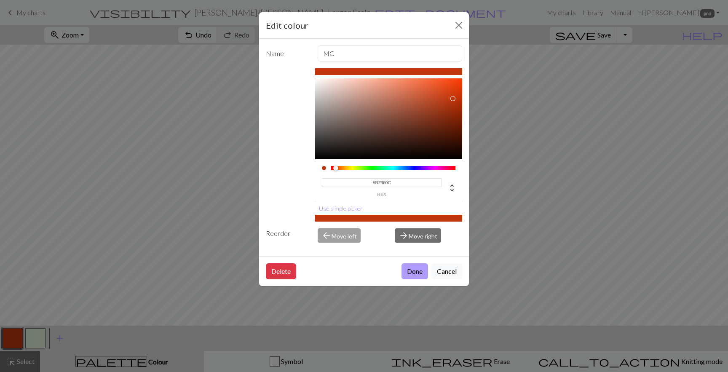
click at [415, 272] on button "Done" at bounding box center [415, 271] width 27 height 16
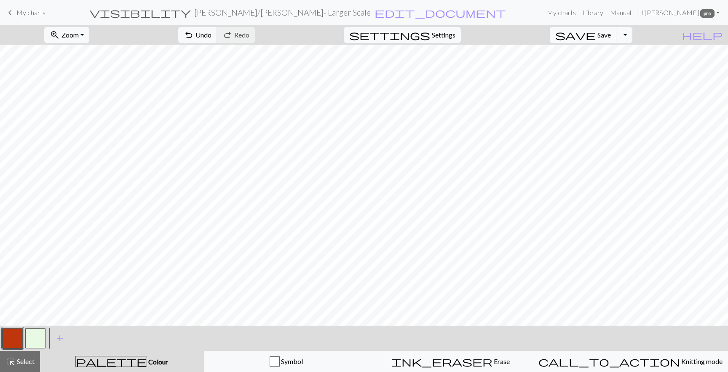
click at [36, 338] on button "button" at bounding box center [35, 338] width 20 height 20
click at [611, 36] on span "Save" at bounding box center [604, 35] width 13 height 8
click at [6, 341] on button "button" at bounding box center [13, 338] width 20 height 20
click at [37, 337] on button "button" at bounding box center [35, 338] width 20 height 20
click at [9, 335] on button "button" at bounding box center [13, 338] width 20 height 20
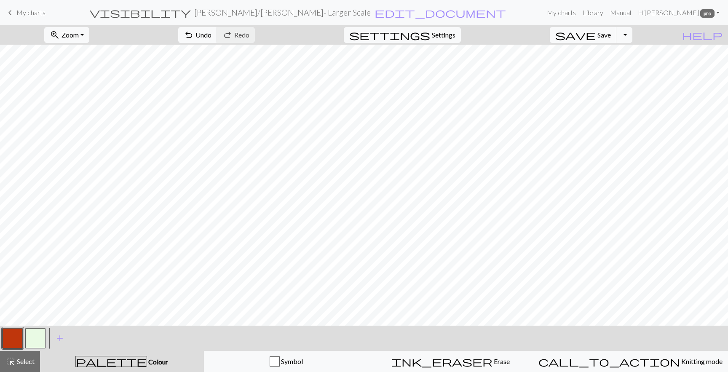
click at [43, 338] on button "button" at bounding box center [35, 338] width 20 height 20
click at [611, 35] on span "Save" at bounding box center [604, 35] width 13 height 8
click at [40, 340] on button "button" at bounding box center [35, 338] width 20 height 20
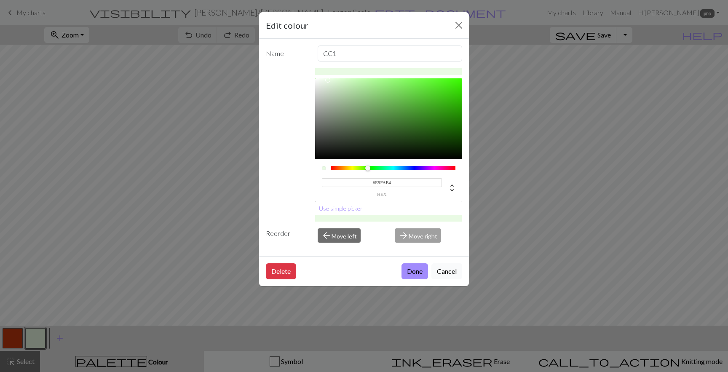
click at [452, 269] on button "Cancel" at bounding box center [447, 271] width 31 height 16
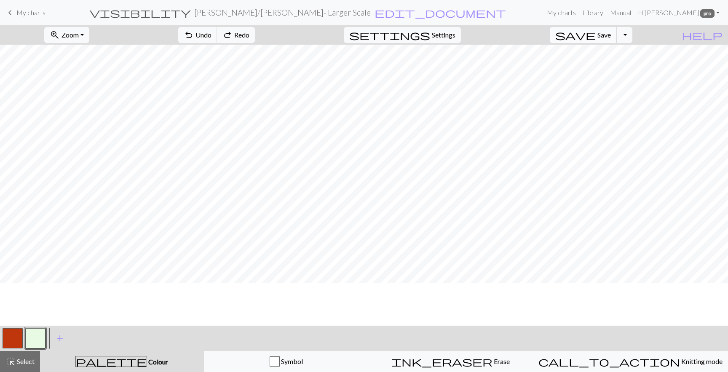
scroll to position [290, 0]
click at [7, 328] on div at bounding box center [12, 338] width 23 height 23
click at [14, 343] on button "button" at bounding box center [13, 338] width 20 height 20
click at [33, 339] on button "button" at bounding box center [35, 338] width 20 height 20
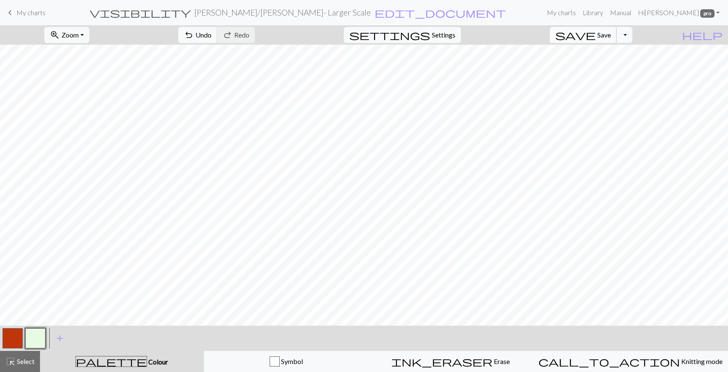
click at [596, 32] on span "save" at bounding box center [575, 35] width 40 height 12
click at [11, 365] on span "highlight_alt" at bounding box center [10, 362] width 10 height 12
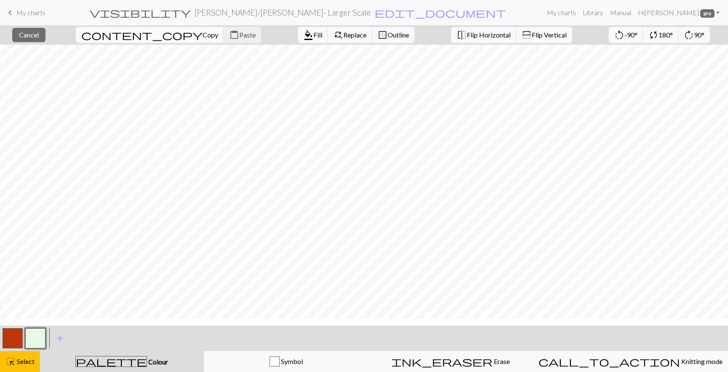
scroll to position [179, 0]
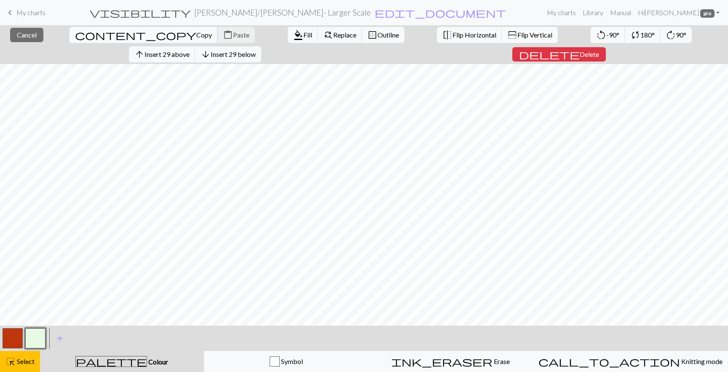
click at [196, 35] on span "Copy" at bounding box center [204, 35] width 16 height 8
click at [233, 32] on span "Paste" at bounding box center [241, 35] width 16 height 8
click at [18, 334] on button "button" at bounding box center [13, 338] width 20 height 20
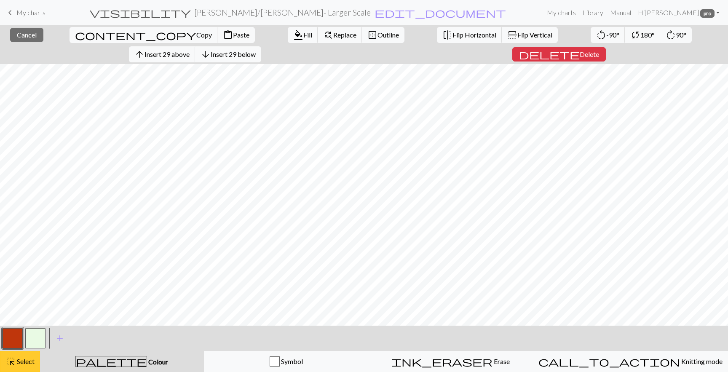
click at [14, 359] on span "highlight_alt" at bounding box center [10, 362] width 10 height 12
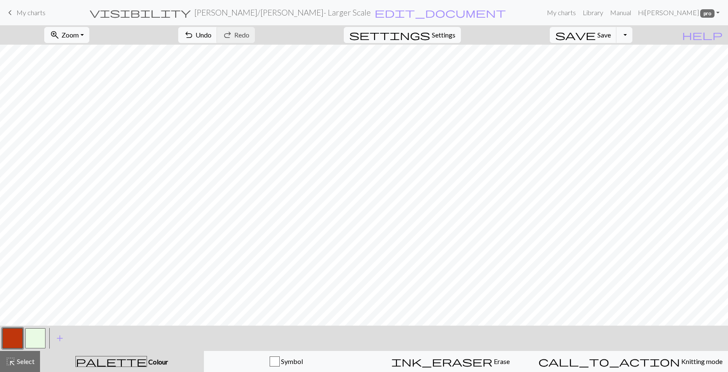
click at [41, 335] on button "button" at bounding box center [35, 338] width 20 height 20
click at [12, 331] on button "button" at bounding box center [13, 338] width 20 height 20
click at [611, 33] on span "Save" at bounding box center [604, 35] width 13 height 8
click at [456, 39] on span "Settings" at bounding box center [444, 35] width 24 height 10
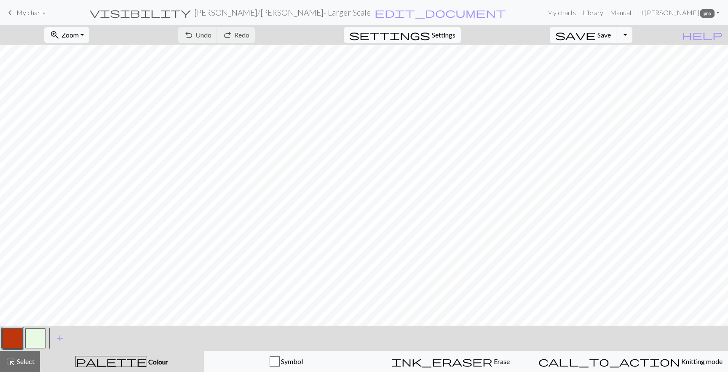
select select "aran"
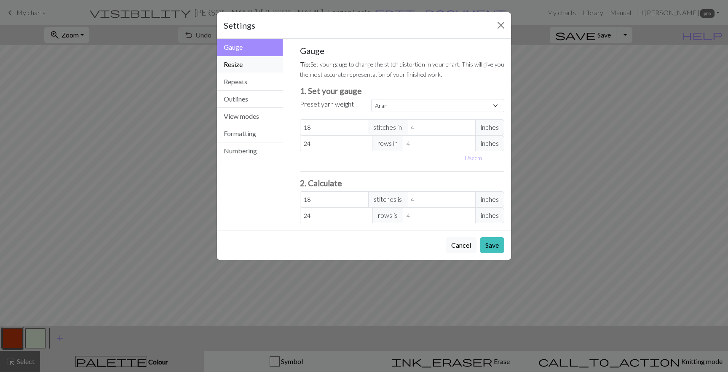
click at [240, 64] on button "Resize" at bounding box center [250, 64] width 66 height 17
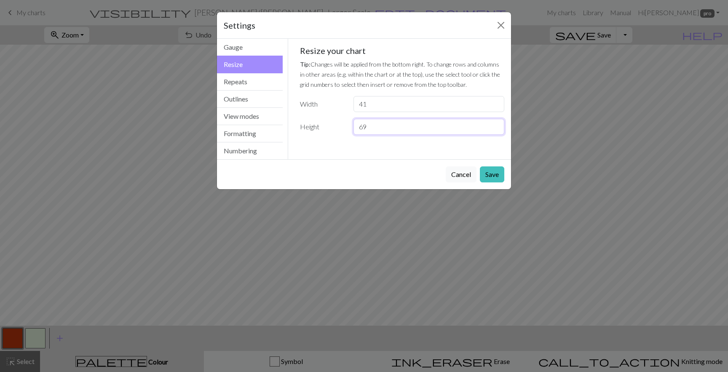
drag, startPoint x: 371, startPoint y: 131, endPoint x: 342, endPoint y: 129, distance: 29.1
click at [342, 129] on div "Height 69" at bounding box center [402, 127] width 215 height 16
type input "73"
click at [491, 173] on button "Save" at bounding box center [492, 174] width 24 height 16
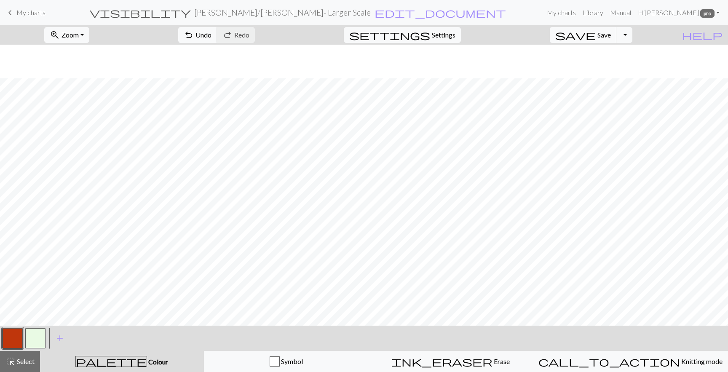
scroll to position [372, 0]
click at [39, 335] on button "button" at bounding box center [35, 338] width 20 height 20
click at [611, 32] on span "Save" at bounding box center [604, 35] width 13 height 8
click at [633, 30] on button "Toggle Dropdown" at bounding box center [625, 35] width 16 height 16
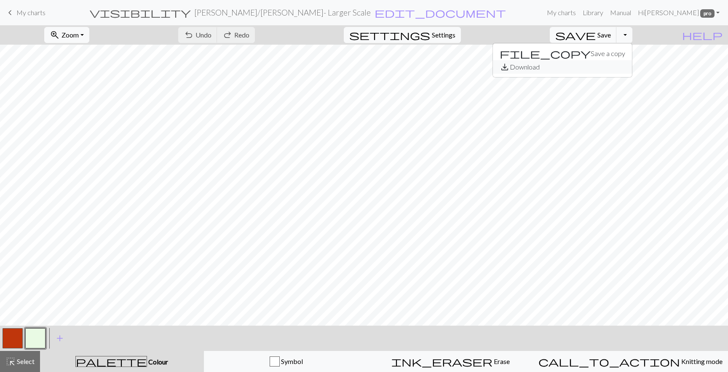
click at [619, 67] on button "save_alt Download" at bounding box center [562, 66] width 139 height 13
click at [611, 33] on span "Save" at bounding box center [604, 35] width 13 height 8
click at [633, 37] on button "Toggle Dropdown" at bounding box center [625, 35] width 16 height 16
click at [613, 71] on button "save_alt Download" at bounding box center [562, 66] width 139 height 13
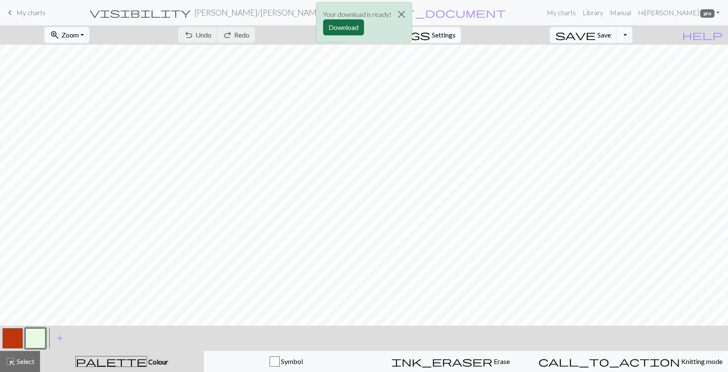
click at [337, 24] on button "Download" at bounding box center [343, 27] width 41 height 16
click at [336, 24] on button "Download" at bounding box center [343, 27] width 41 height 16
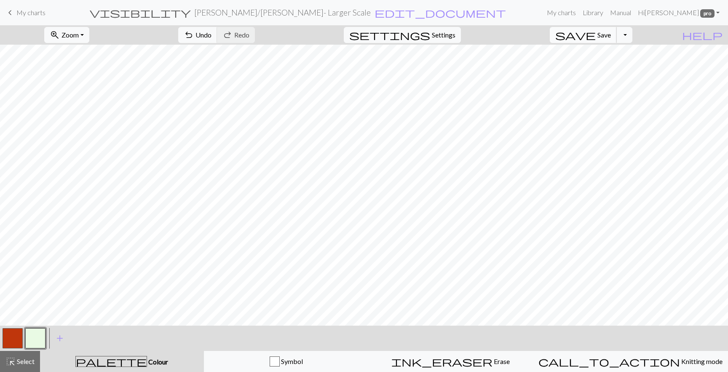
click at [611, 34] on span "Save" at bounding box center [604, 35] width 13 height 8
click at [633, 36] on button "Toggle Dropdown" at bounding box center [625, 35] width 16 height 16
click at [611, 66] on button "save_alt Download" at bounding box center [562, 66] width 139 height 13
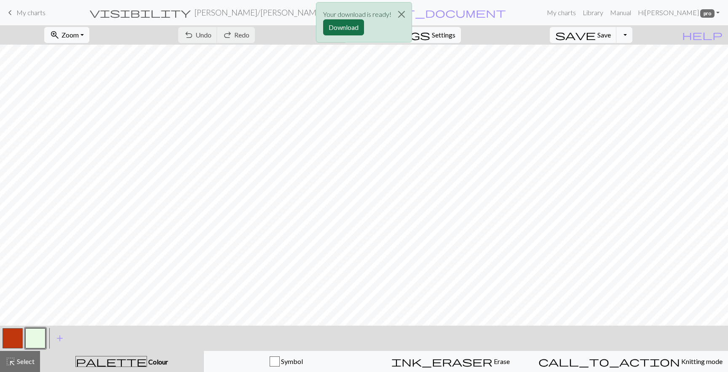
click at [346, 27] on button "Download" at bounding box center [343, 27] width 41 height 16
